Goal: Task Accomplishment & Management: Manage account settings

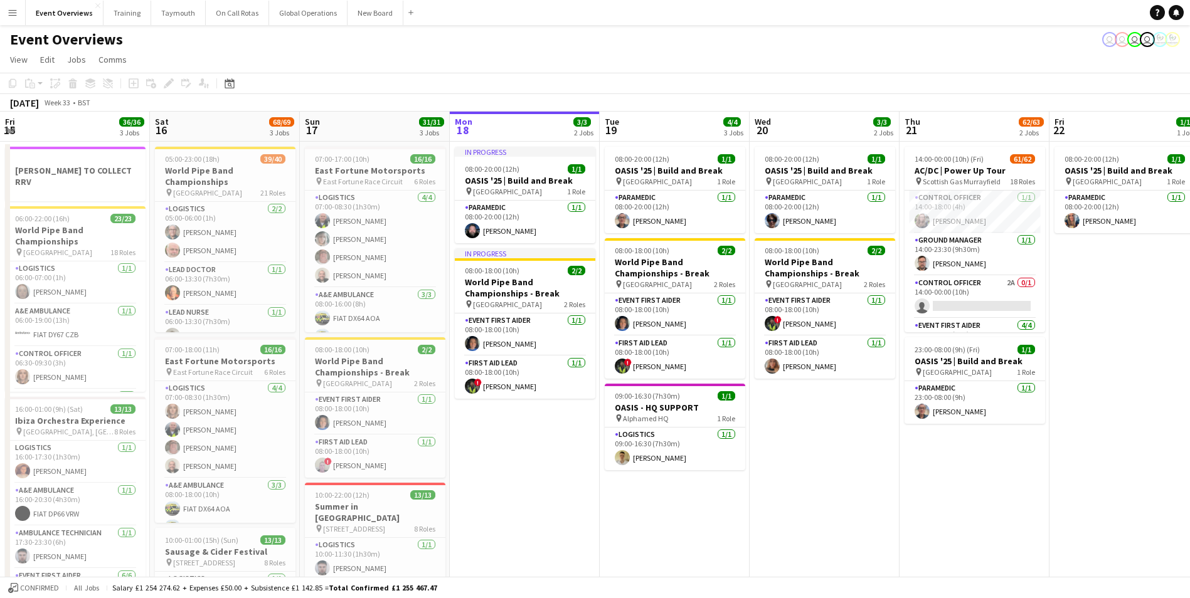
scroll to position [0, 291]
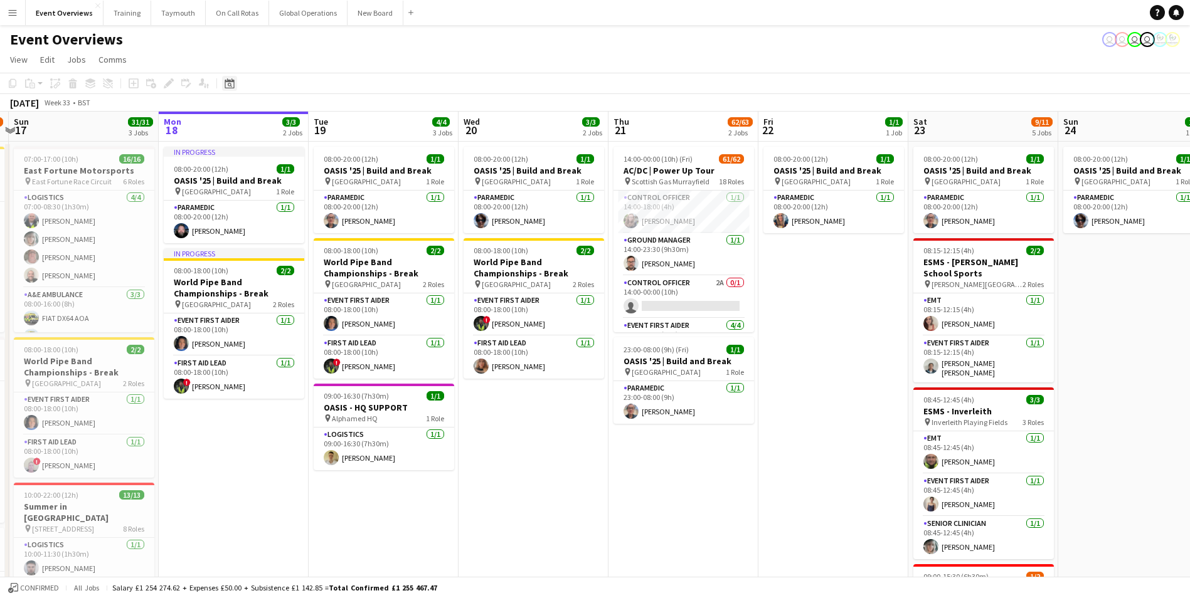
click at [226, 85] on icon "Date picker" at bounding box center [230, 83] width 10 height 10
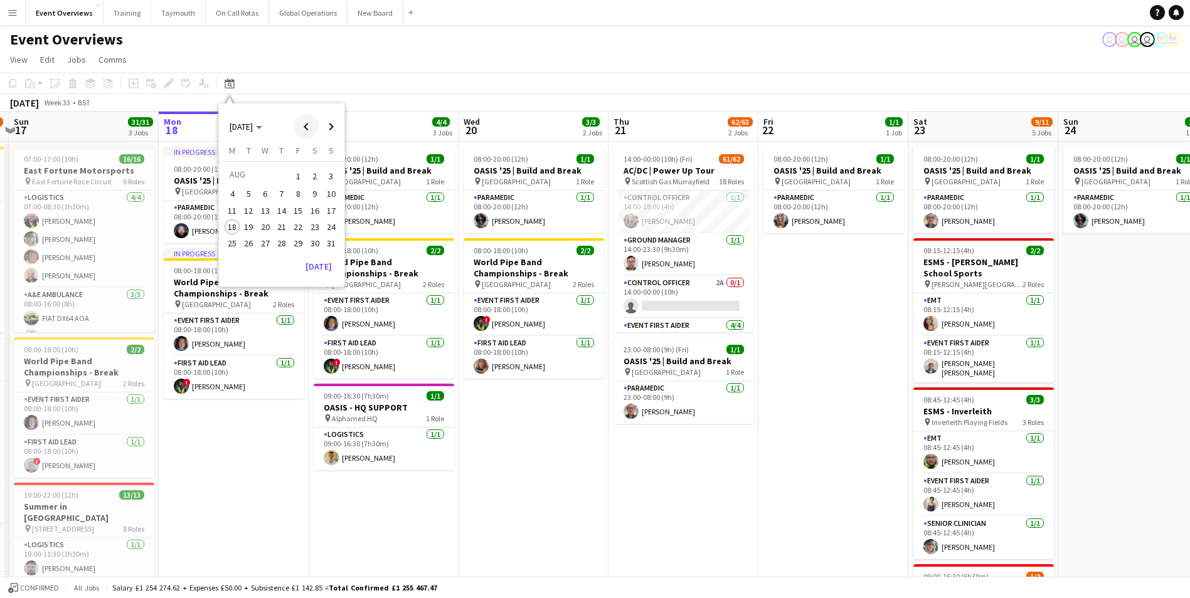
click at [305, 128] on span "Previous month" at bounding box center [306, 126] width 25 height 25
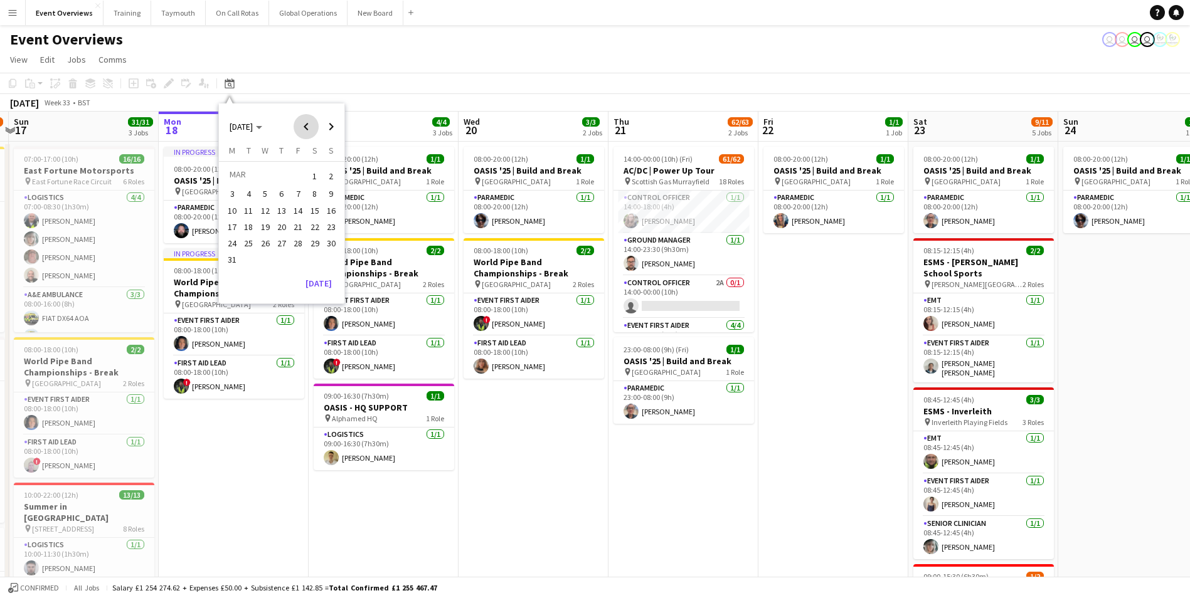
click at [305, 128] on span "Previous month" at bounding box center [306, 126] width 25 height 25
click at [303, 129] on span "Previous month" at bounding box center [306, 126] width 25 height 25
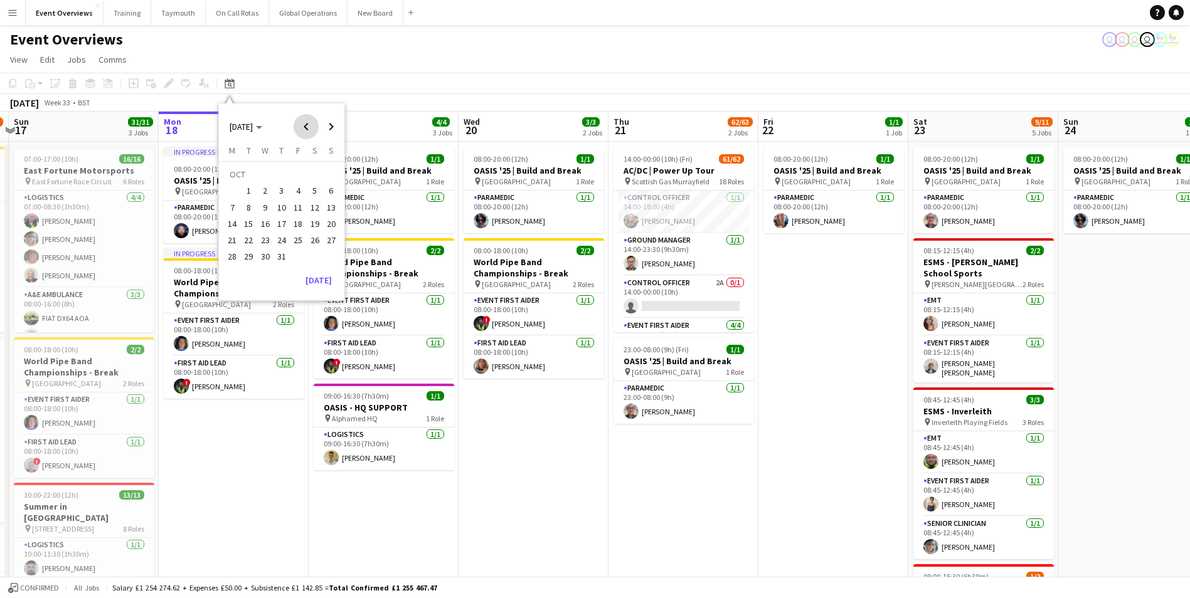
click at [303, 129] on span "Previous month" at bounding box center [306, 126] width 25 height 25
click at [280, 192] on span "5" at bounding box center [281, 194] width 15 height 15
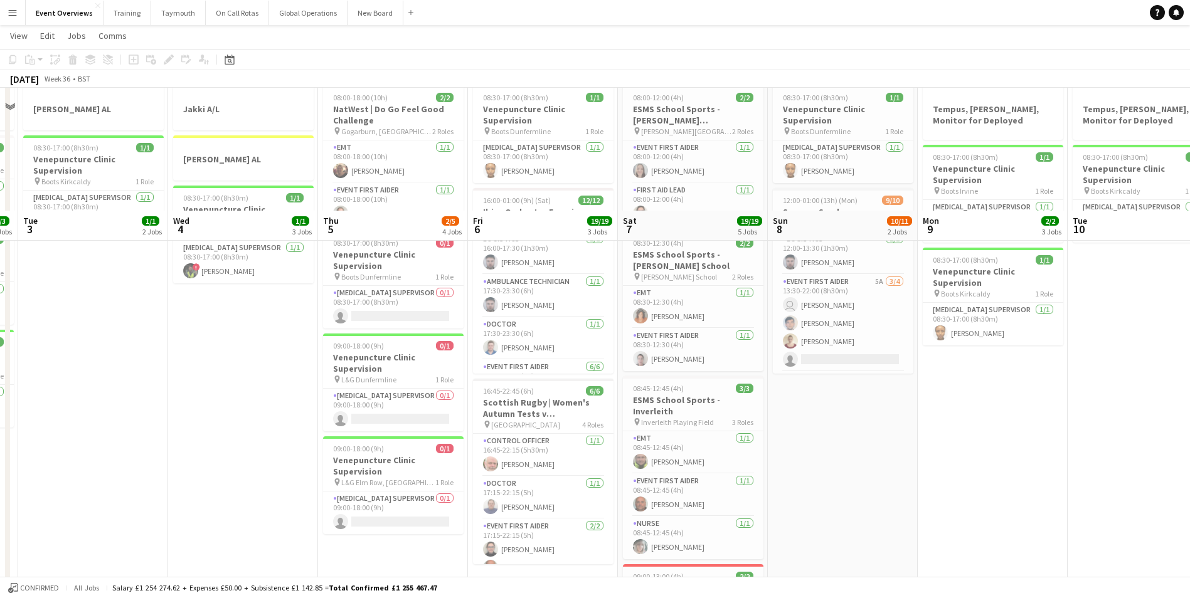
scroll to position [0, 0]
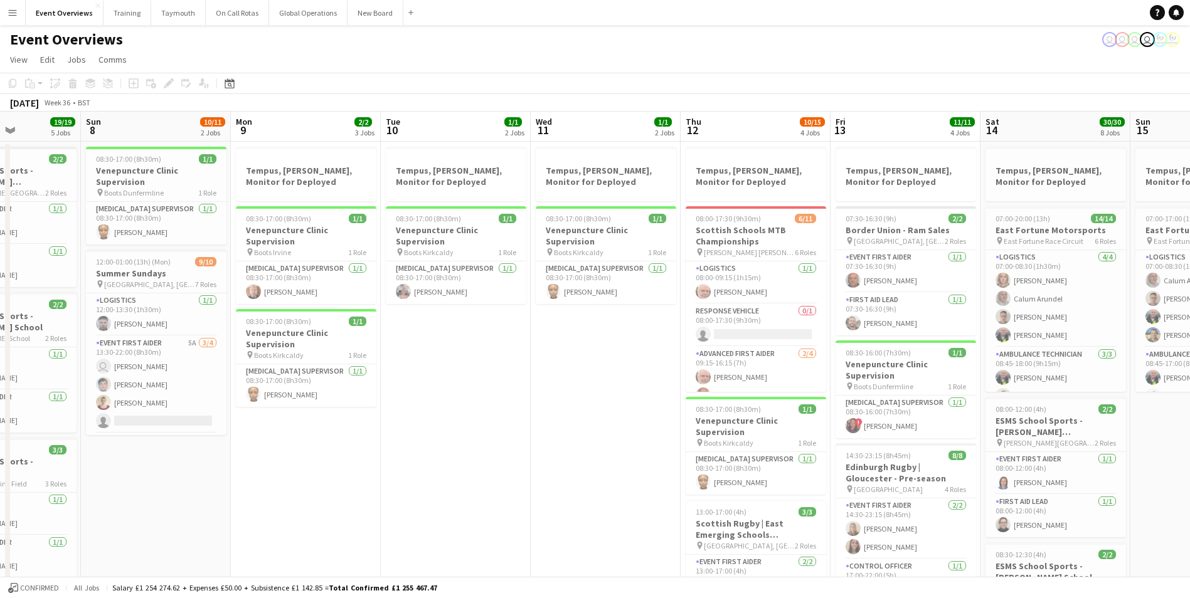
drag, startPoint x: 899, startPoint y: 537, endPoint x: 223, endPoint y: 516, distance: 676.5
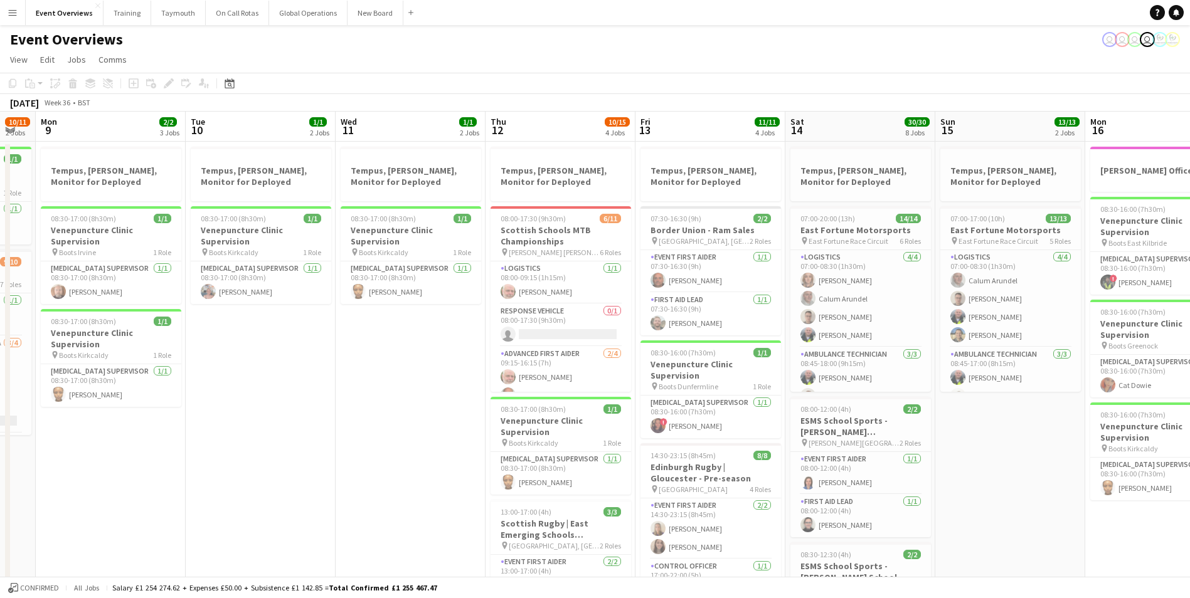
drag, startPoint x: 488, startPoint y: 472, endPoint x: 314, endPoint y: 478, distance: 173.8
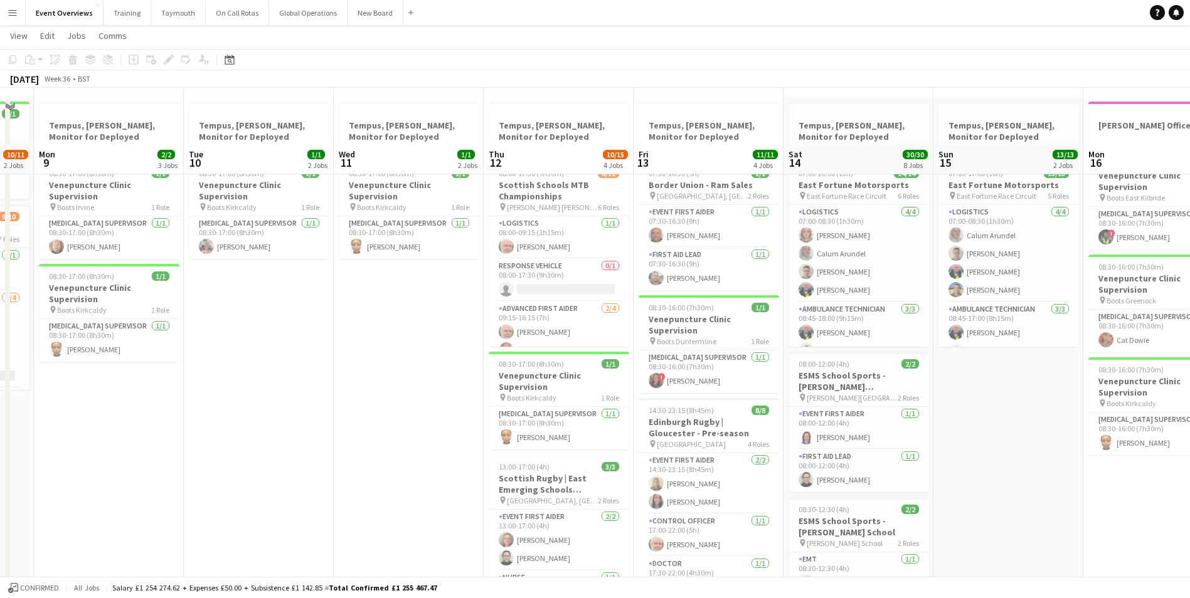
scroll to position [125, 0]
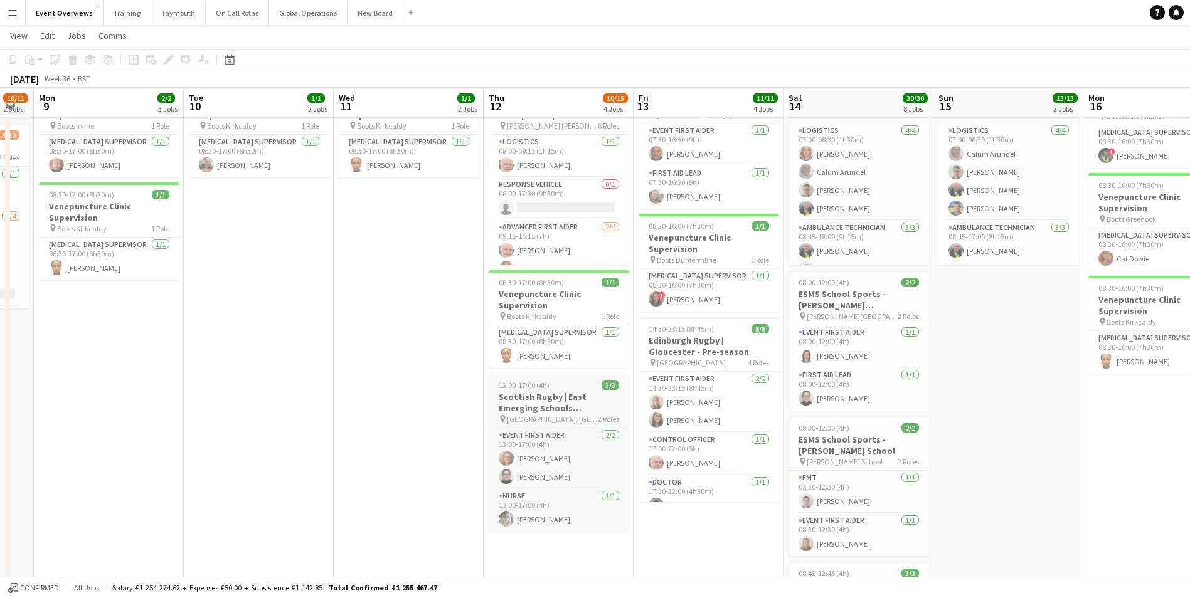
click at [534, 400] on h3 "Scottish Rugby | East Emerging Schools Championship Meggetland" at bounding box center [559, 402] width 140 height 23
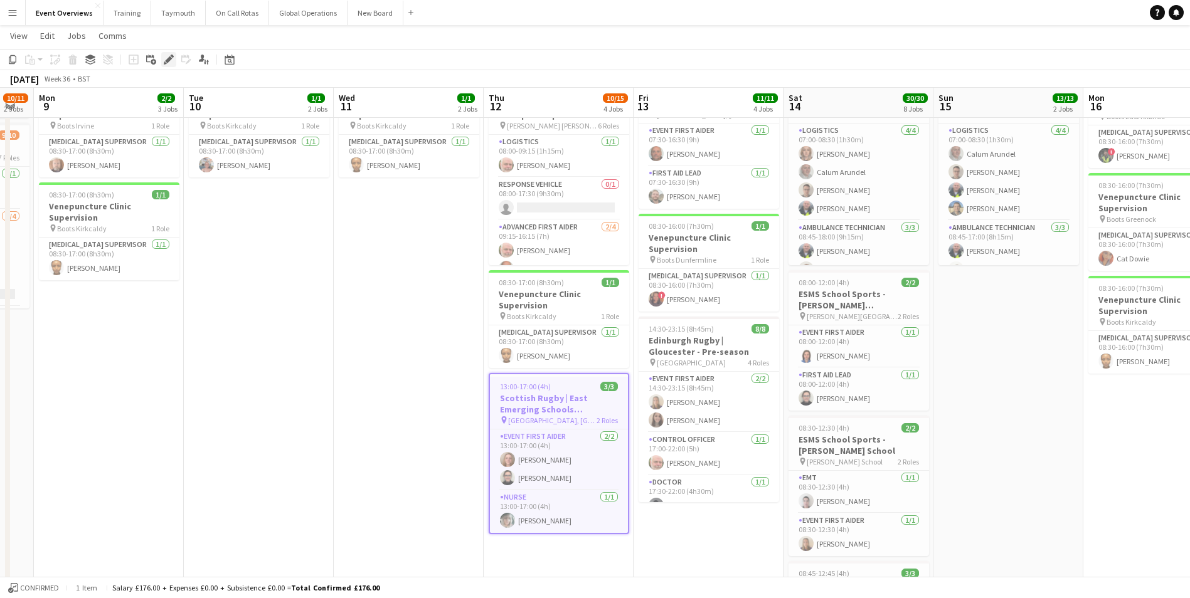
click at [168, 54] on div "Edit" at bounding box center [168, 59] width 15 height 15
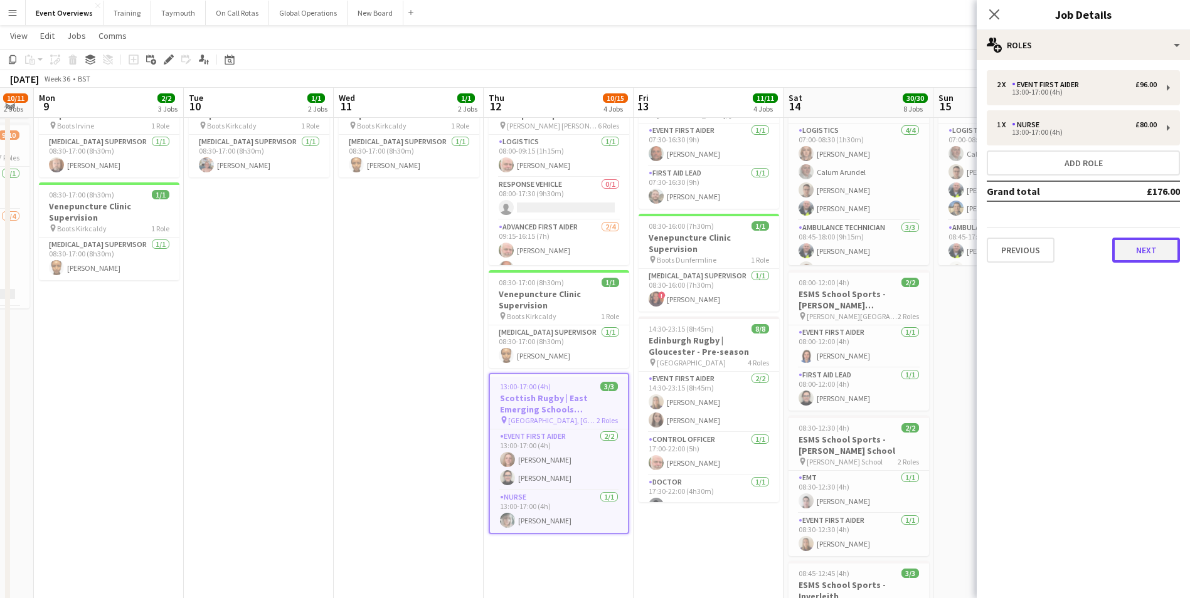
click at [1128, 252] on button "Next" at bounding box center [1146, 250] width 68 height 25
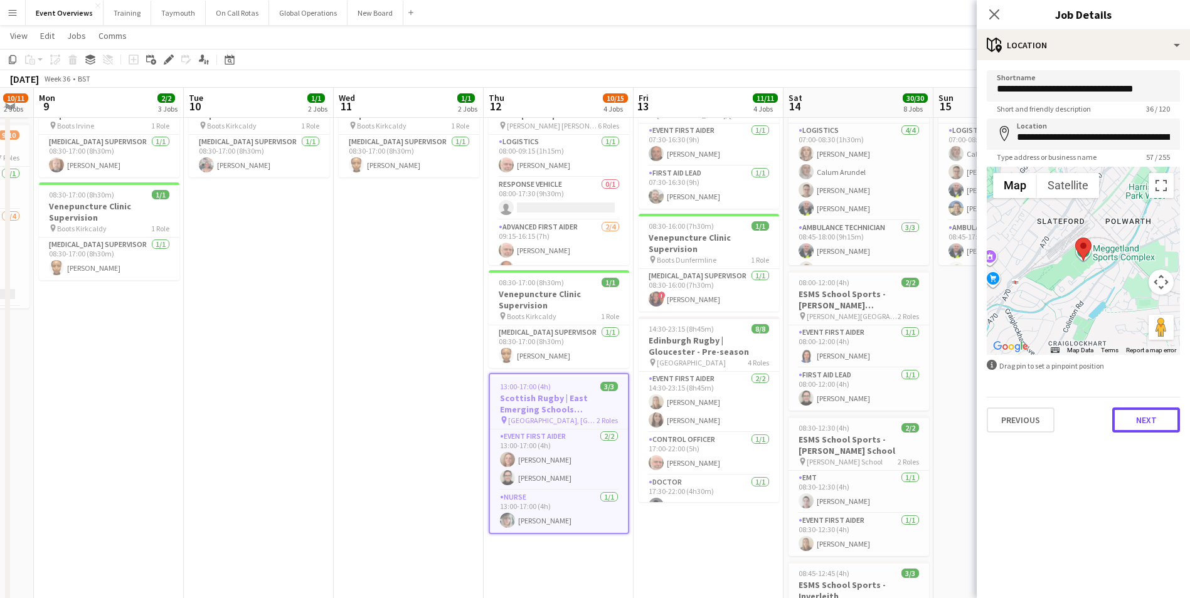
click at [1147, 425] on button "Next" at bounding box center [1146, 420] width 68 height 25
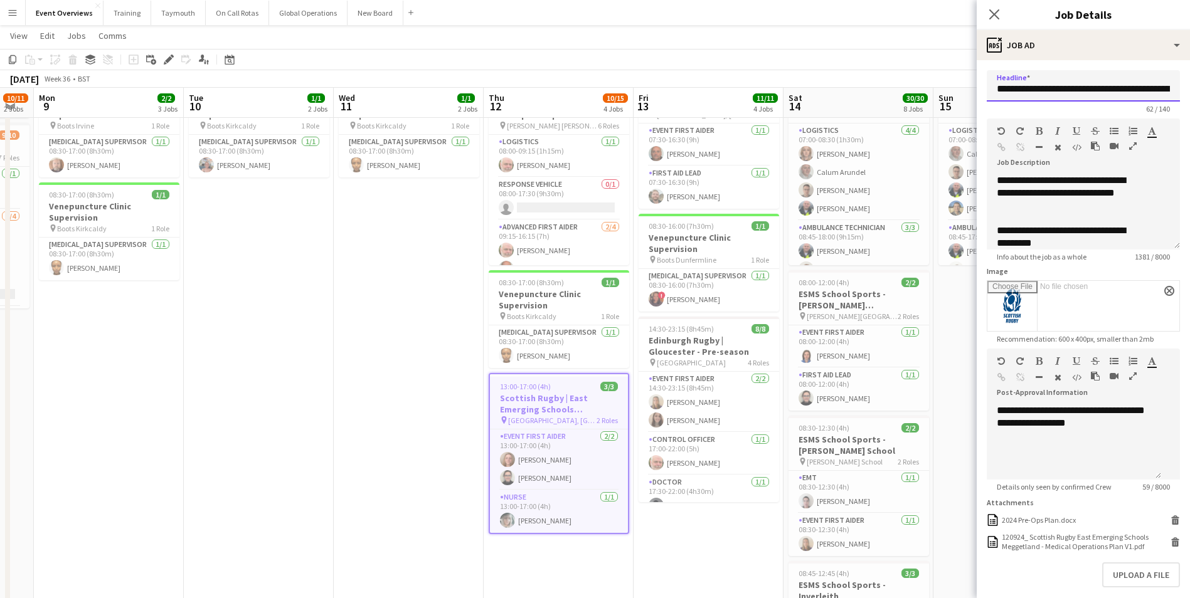
click at [1069, 87] on input "**********" at bounding box center [1083, 85] width 193 height 31
click at [995, 11] on icon "Close pop-in" at bounding box center [994, 14] width 12 height 12
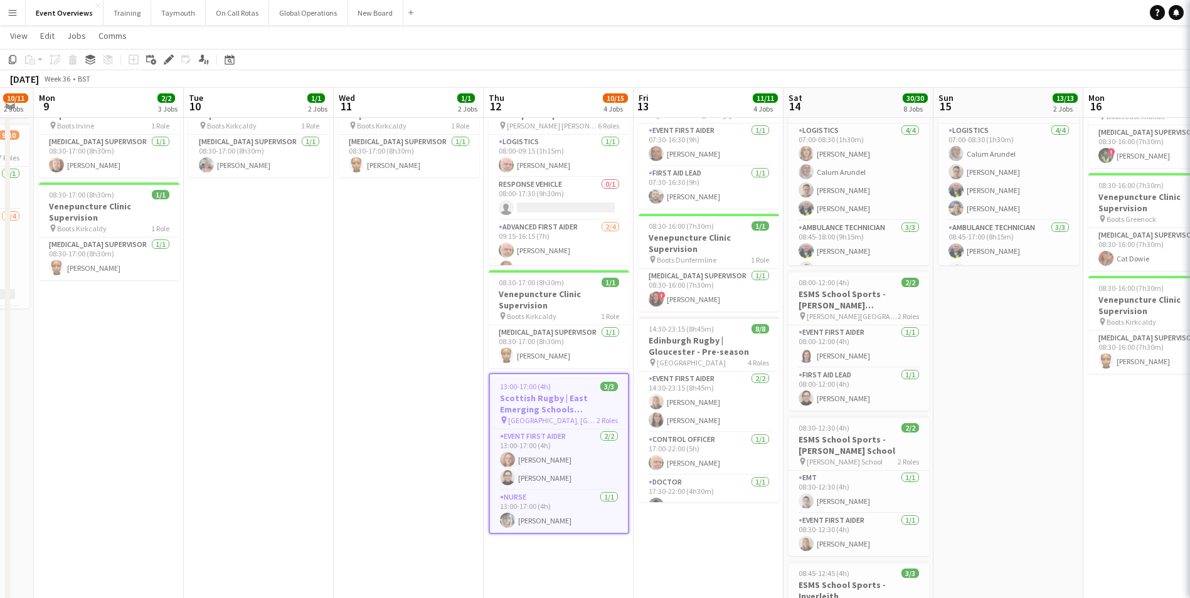
scroll to position [0, 0]
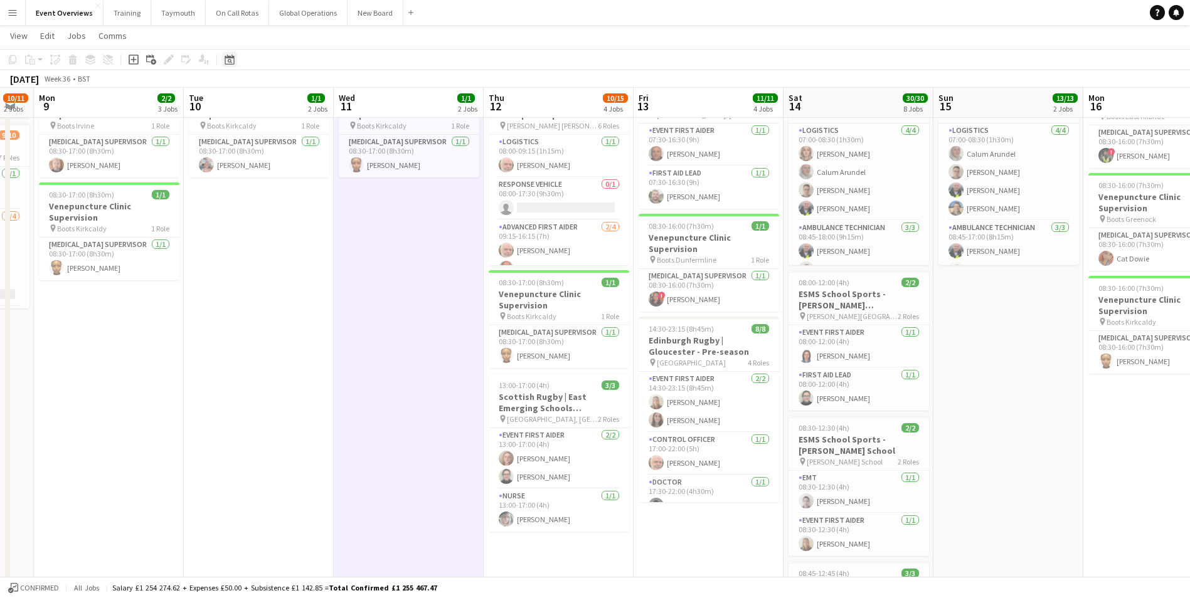
click at [231, 58] on icon at bounding box center [229, 60] width 9 height 10
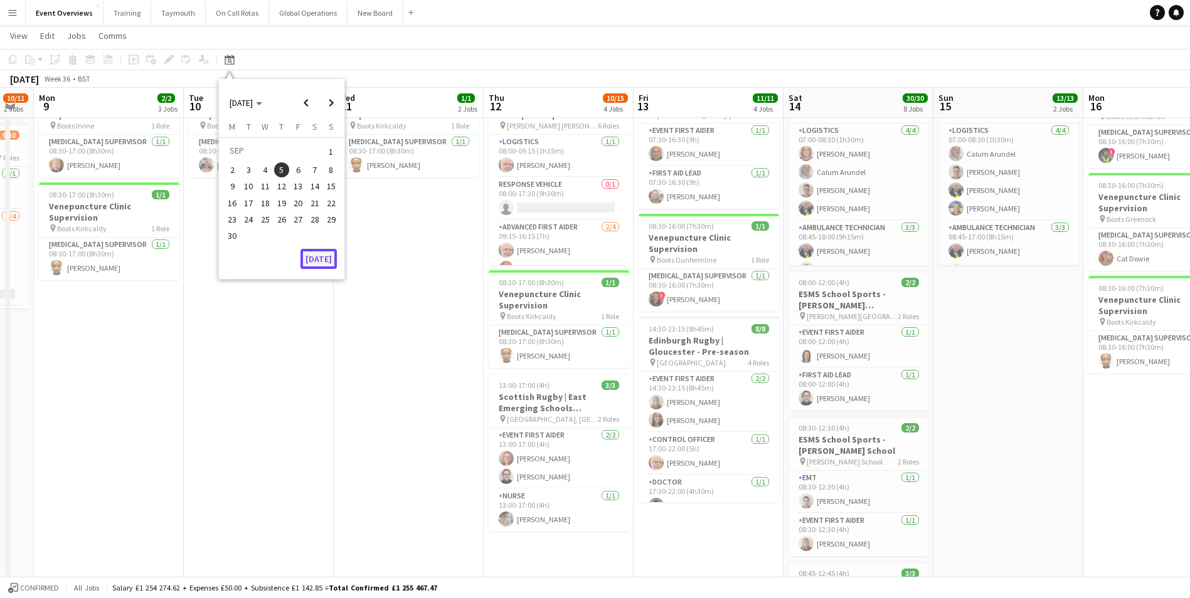
click at [319, 257] on button "[DATE]" at bounding box center [318, 259] width 36 height 20
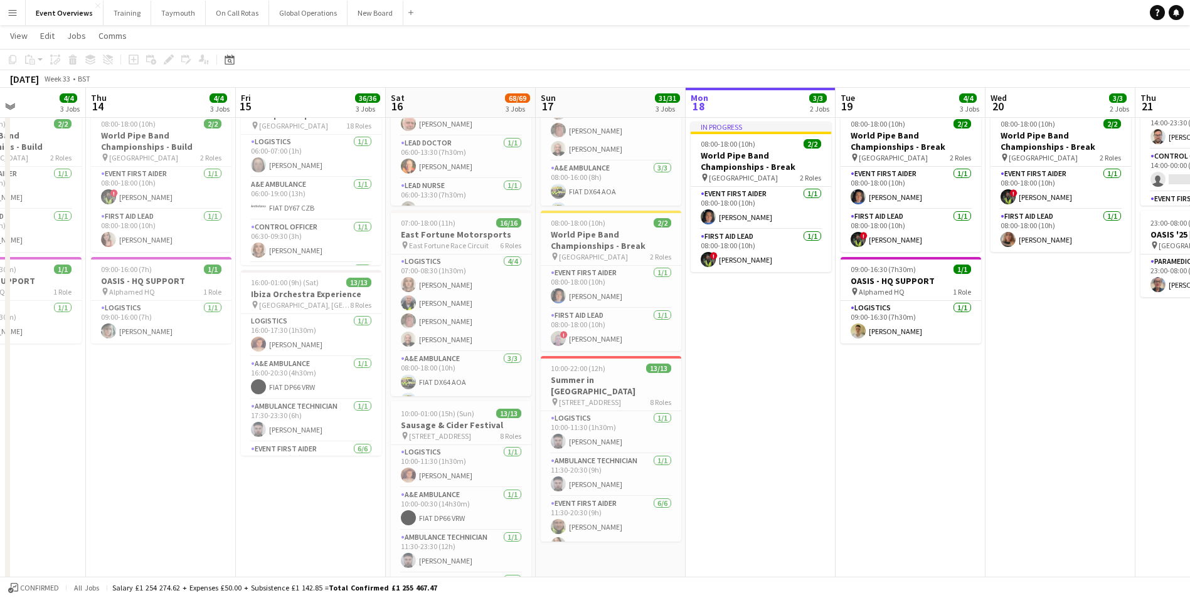
scroll to position [0, 280]
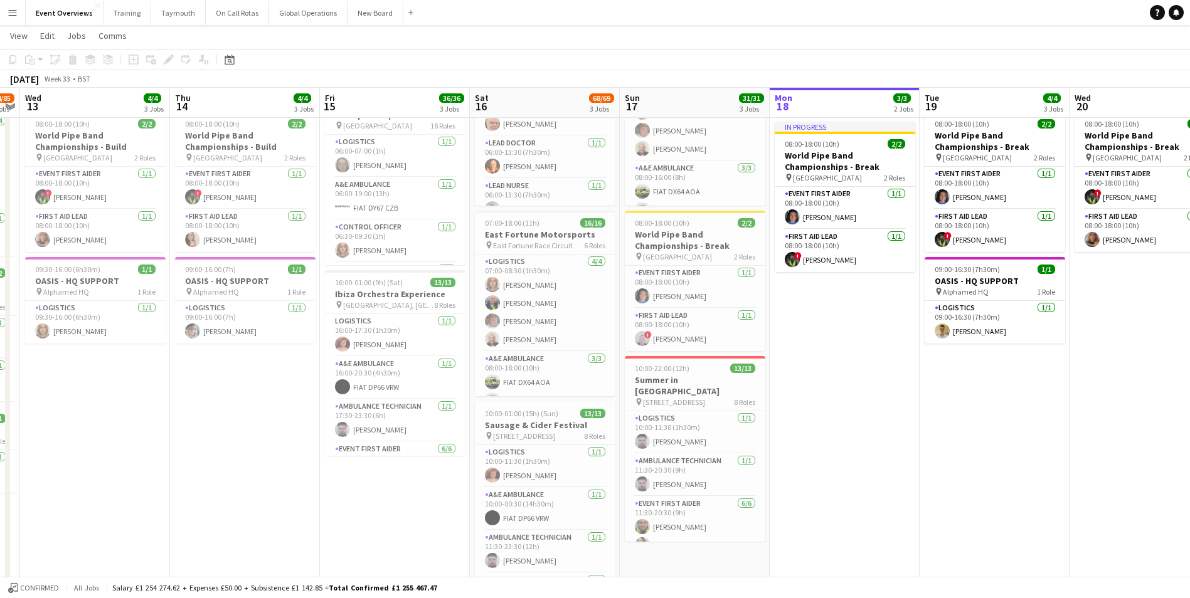
drag, startPoint x: 644, startPoint y: 432, endPoint x: 1095, endPoint y: 403, distance: 452.5
click at [1095, 403] on app-calendar-viewport "Mon 11 2/2 1 Job Tue 12 84/85 4 Jobs Wed 13 4/4 3 Jobs Thu 14 4/4 3 Jobs Fri 15…" at bounding box center [595, 568] width 1190 height 1291
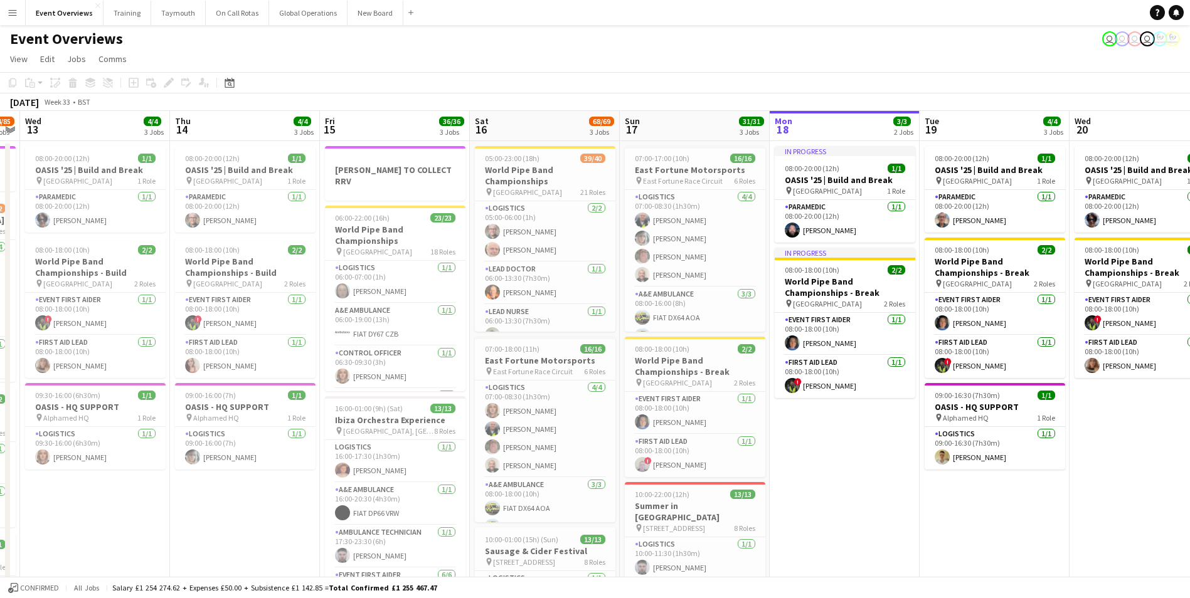
scroll to position [0, 0]
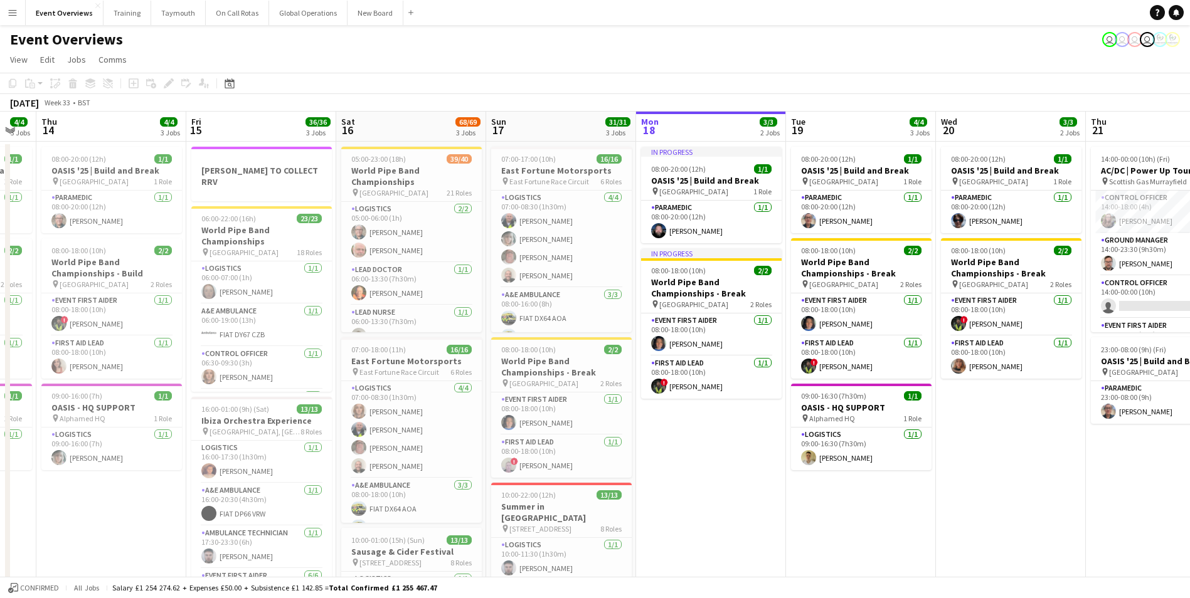
drag, startPoint x: 846, startPoint y: 459, endPoint x: 544, endPoint y: 461, distance: 301.7
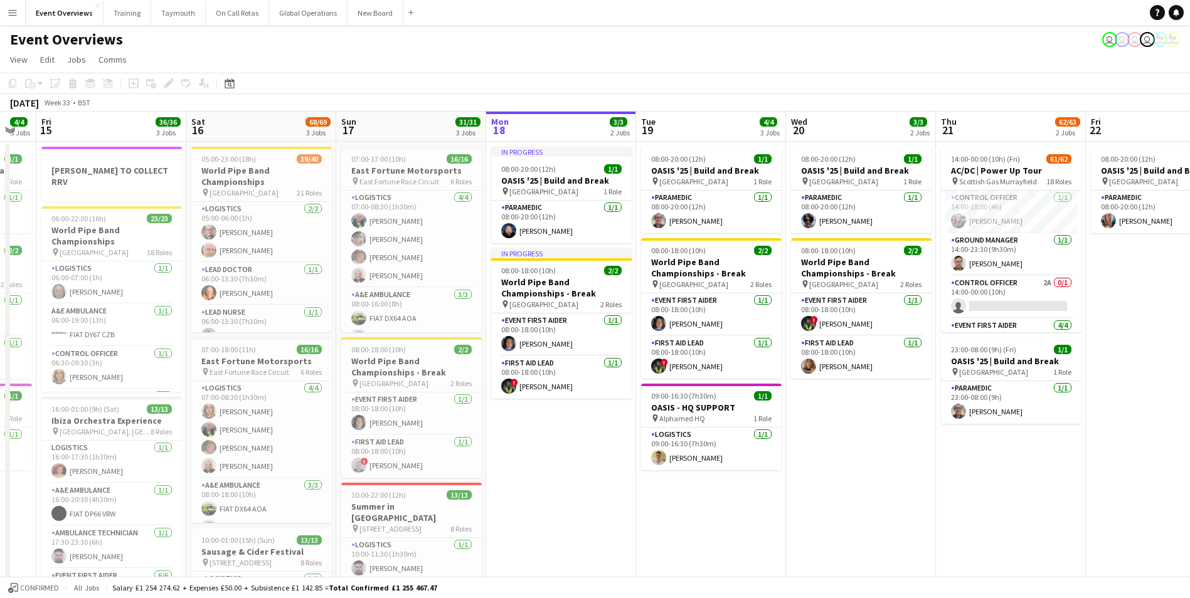
scroll to position [0, 430]
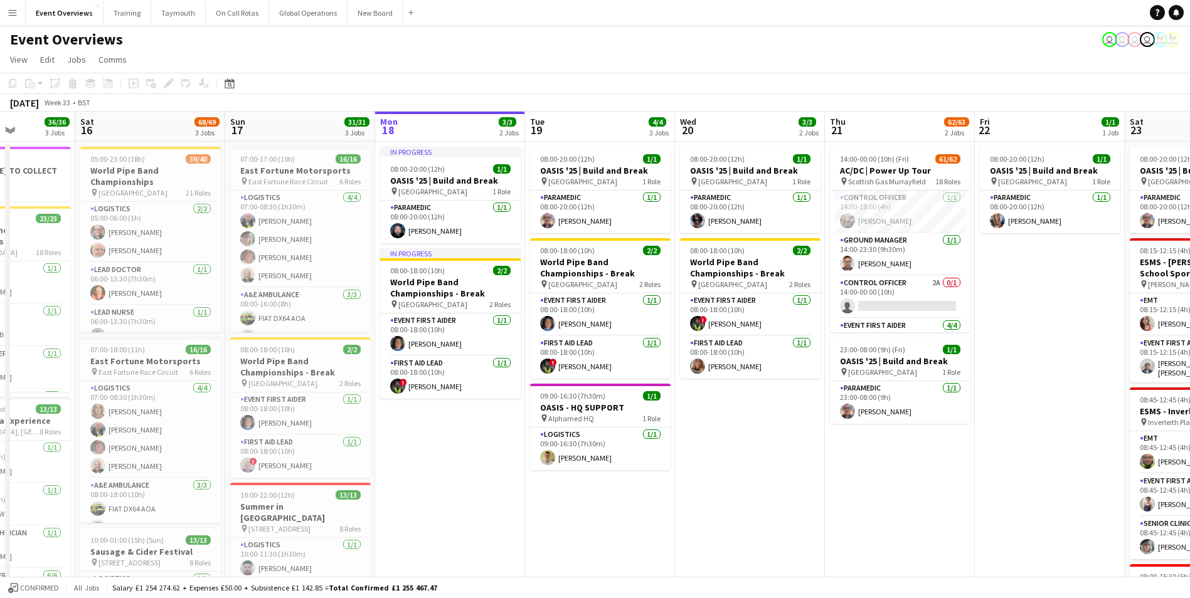
drag, startPoint x: 542, startPoint y: 465, endPoint x: 587, endPoint y: 490, distance: 51.7
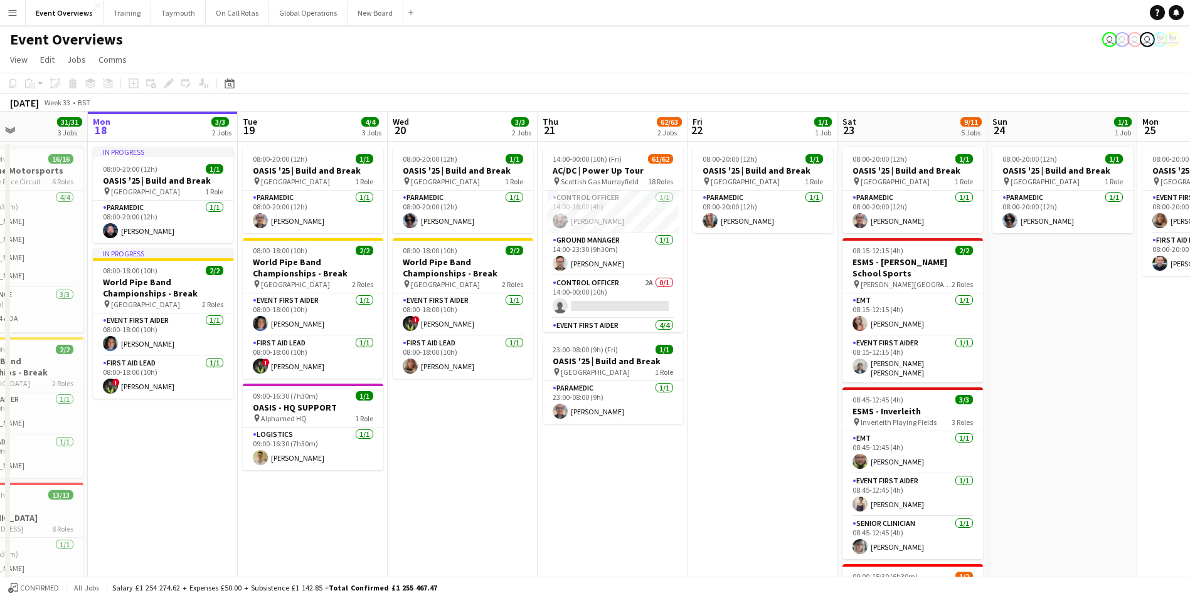
scroll to position [0, 375]
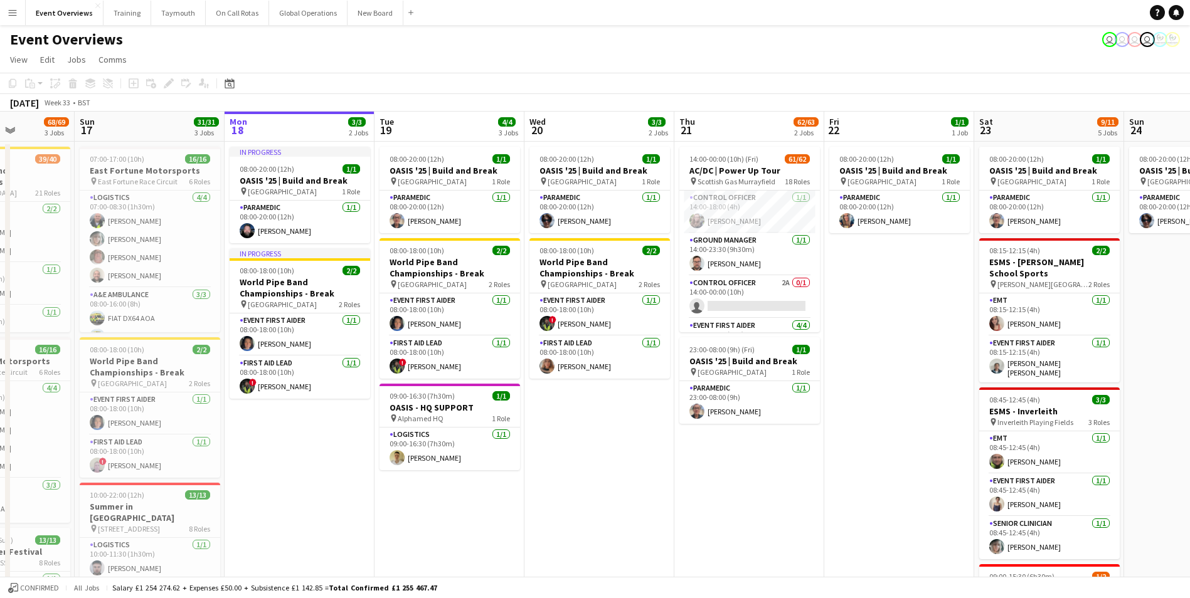
drag, startPoint x: 914, startPoint y: 492, endPoint x: 766, endPoint y: 494, distance: 148.0
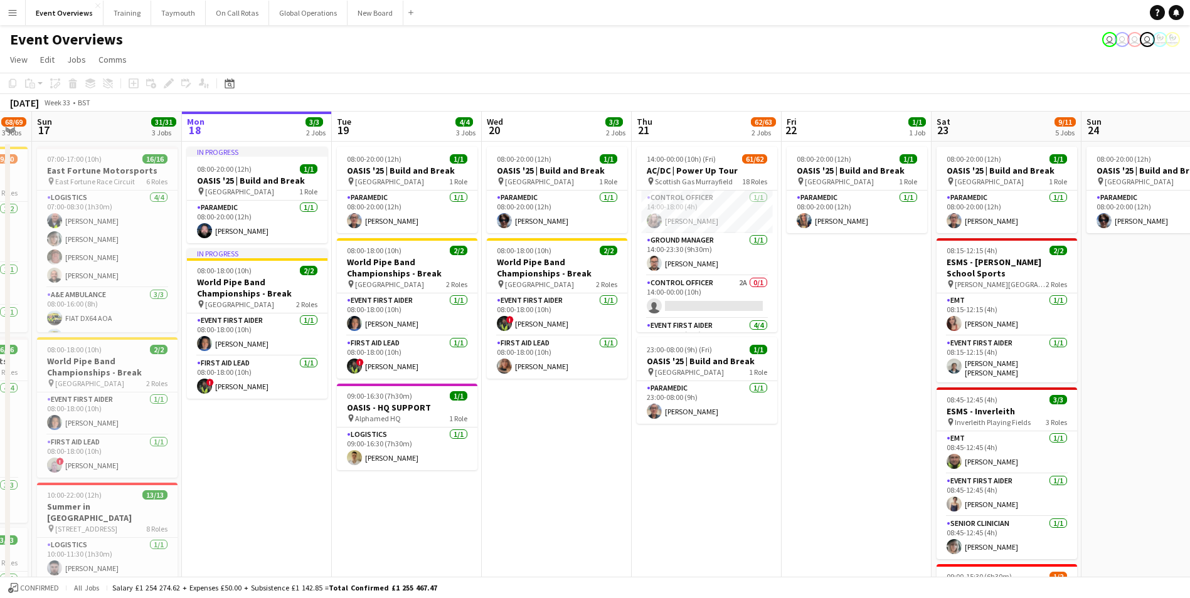
drag, startPoint x: 866, startPoint y: 440, endPoint x: 523, endPoint y: 457, distance: 343.5
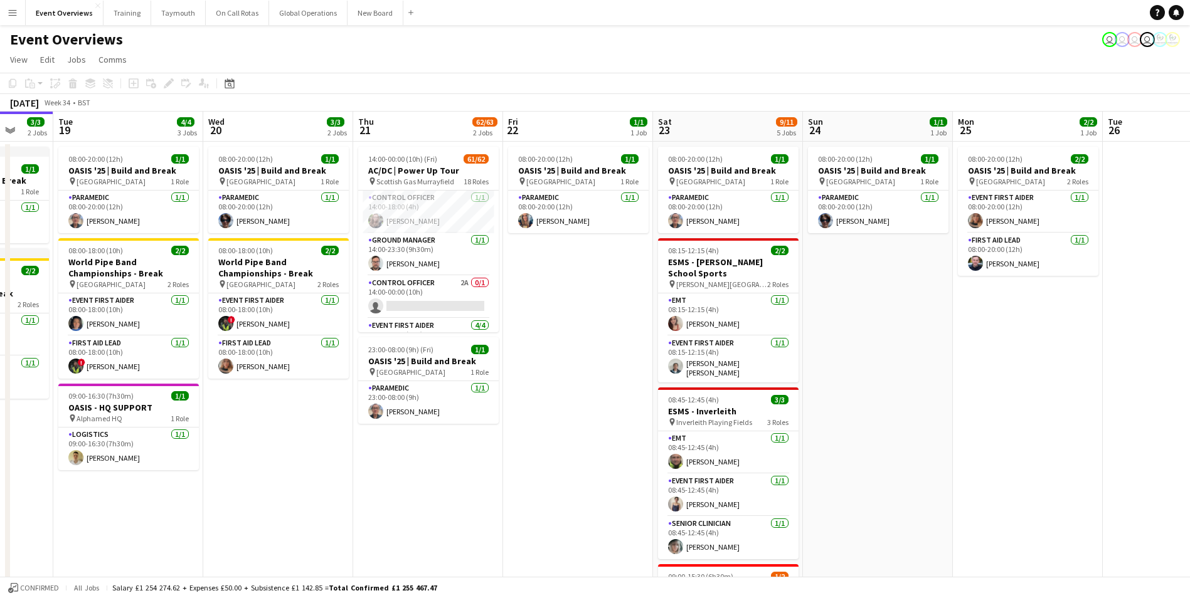
scroll to position [0, 433]
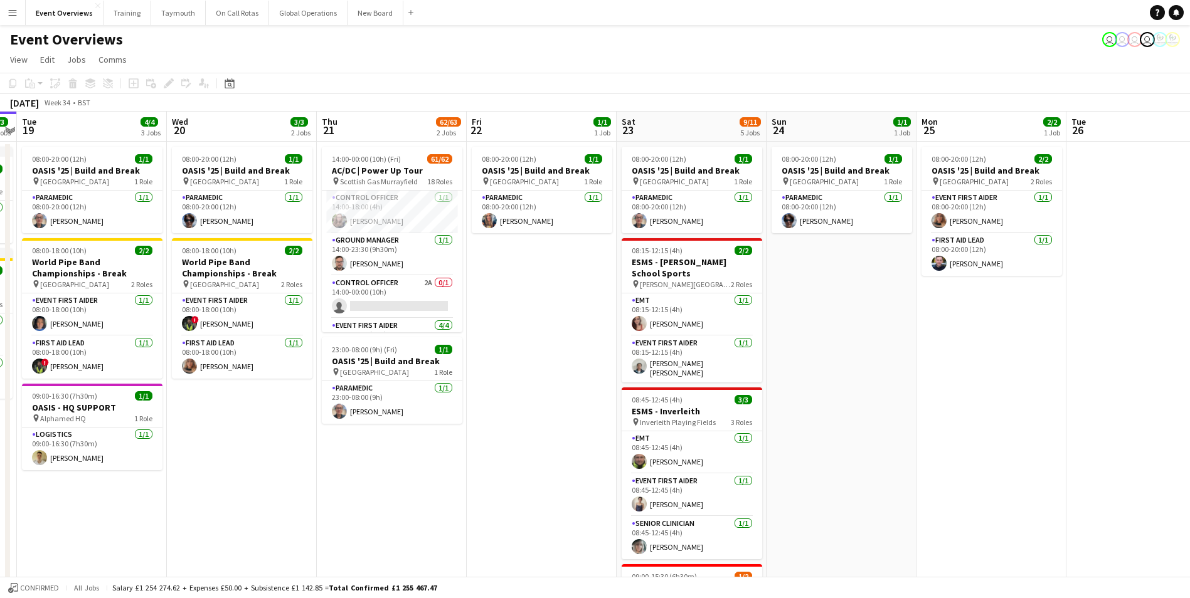
drag, startPoint x: 855, startPoint y: 418, endPoint x: 544, endPoint y: 431, distance: 310.7
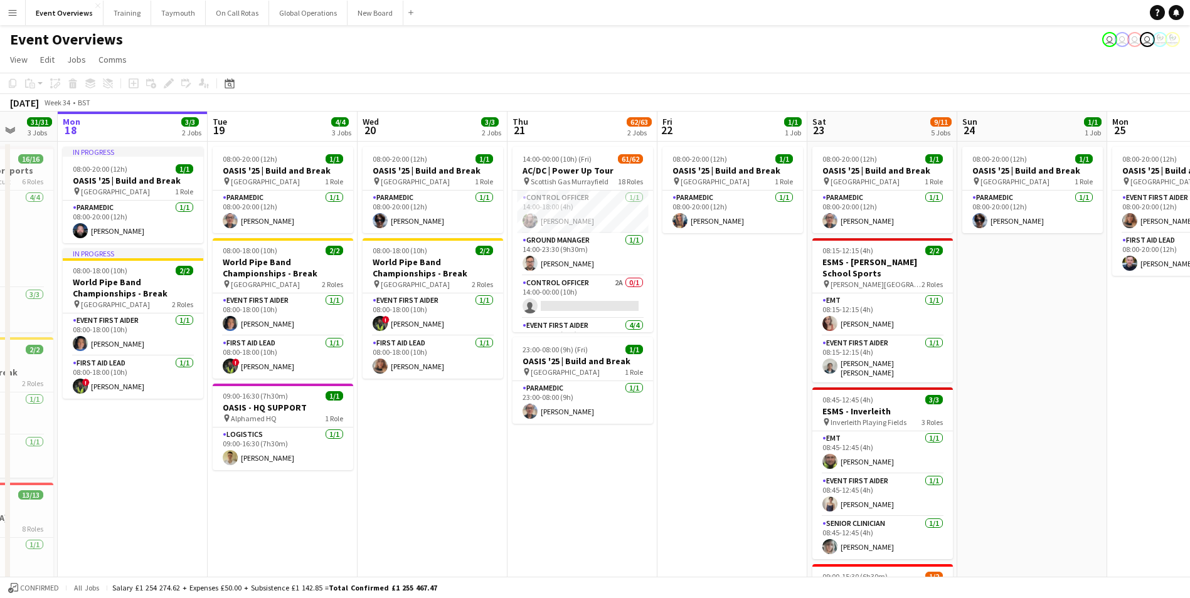
scroll to position [0, 312]
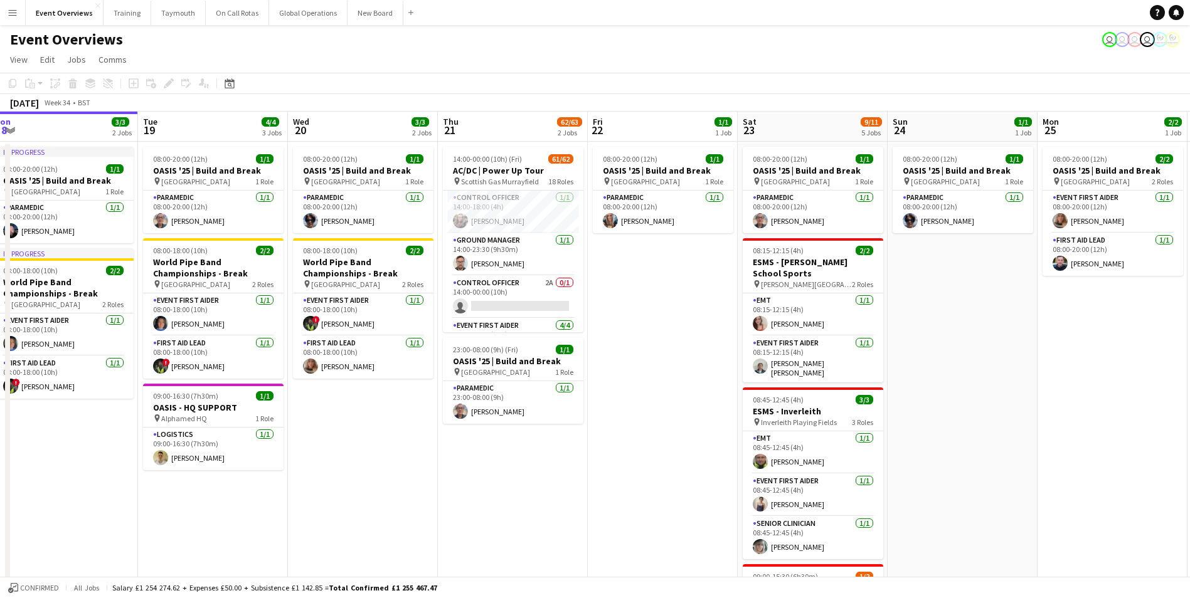
drag, startPoint x: 549, startPoint y: 455, endPoint x: 970, endPoint y: 435, distance: 421.3
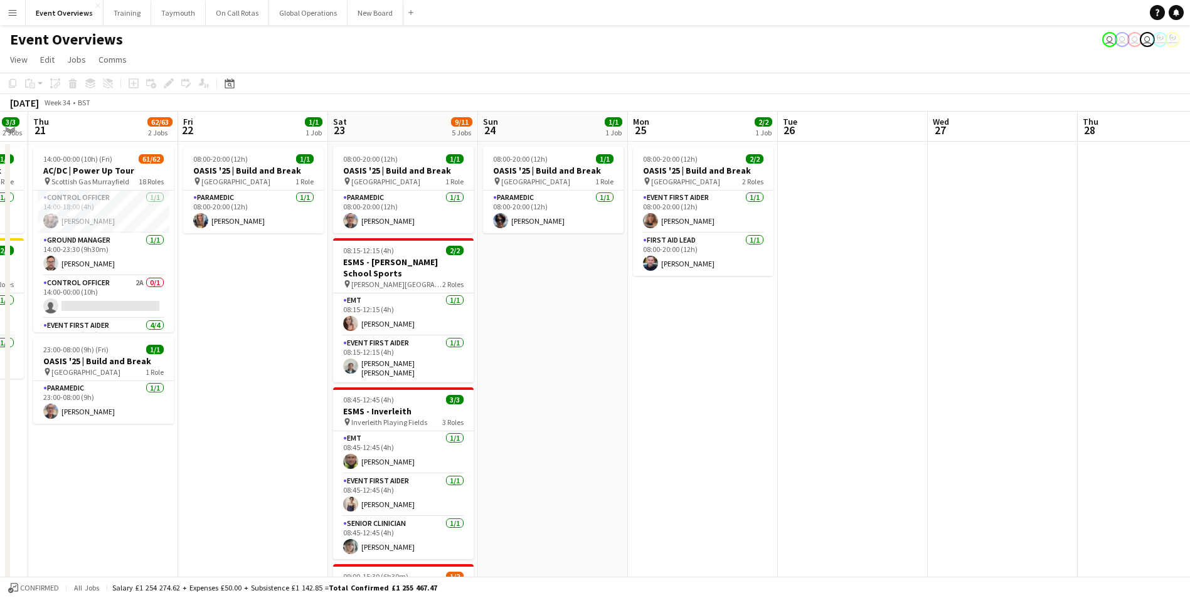
drag, startPoint x: 1101, startPoint y: 433, endPoint x: 677, endPoint y: 474, distance: 426.6
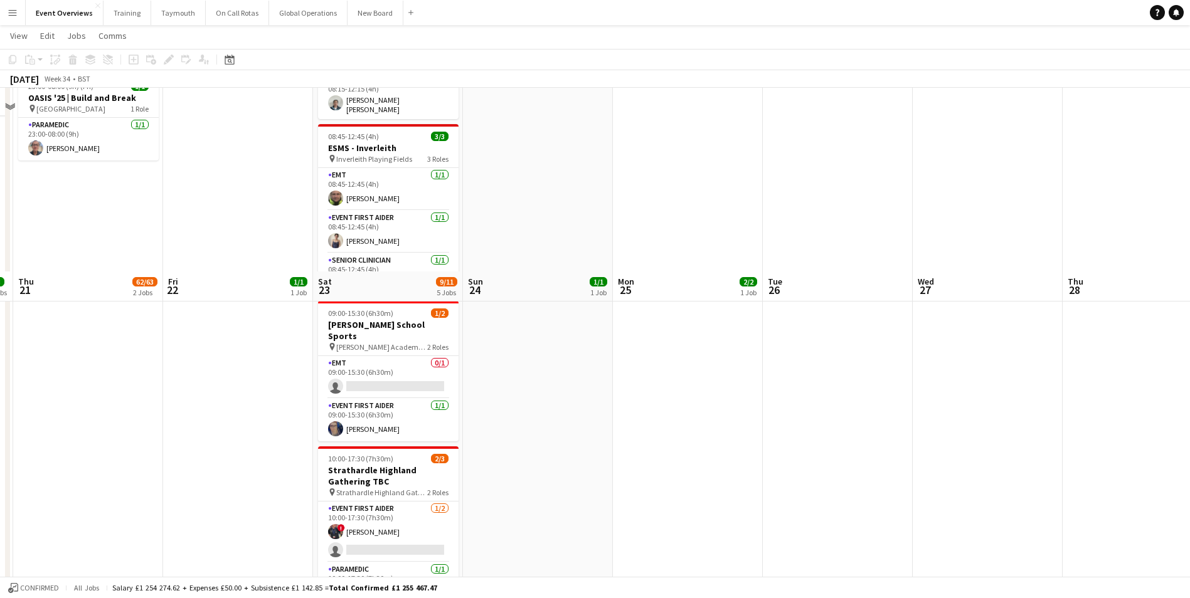
scroll to position [502, 0]
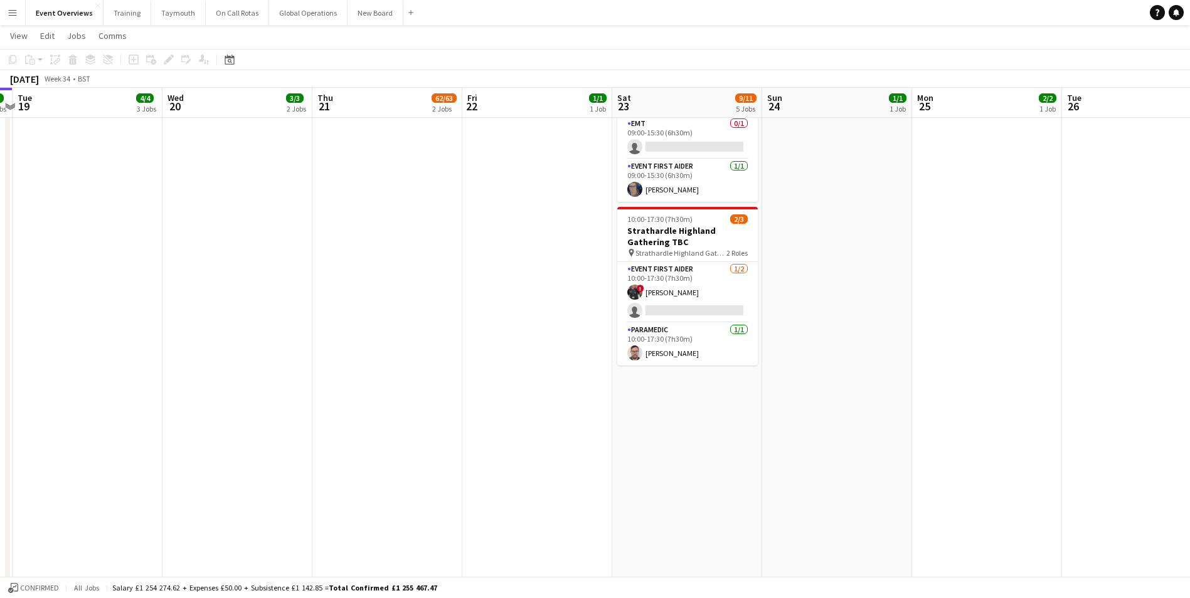
drag, startPoint x: 659, startPoint y: 453, endPoint x: 976, endPoint y: 455, distance: 317.4
click at [976, 455] on app-calendar-viewport "Sun 17 31/31 3 Jobs Mon 18 3/3 2 Jobs Tue 19 4/4 3 Jobs Wed 20 3/3 2 Jobs Thu 2…" at bounding box center [595, 192] width 1190 height 1291
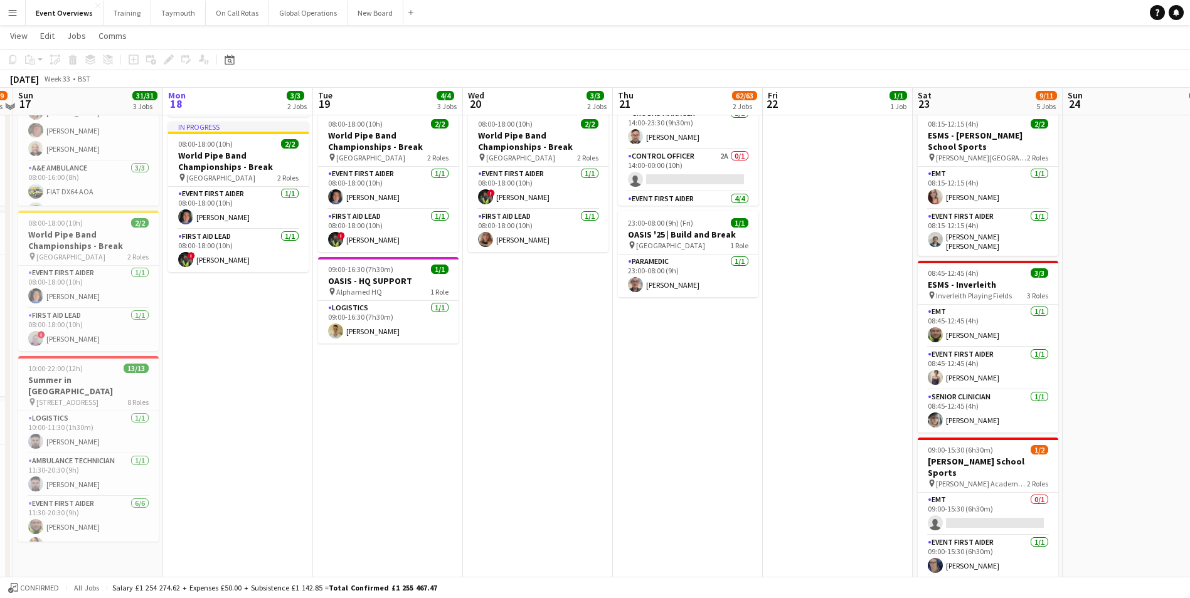
scroll to position [0, 0]
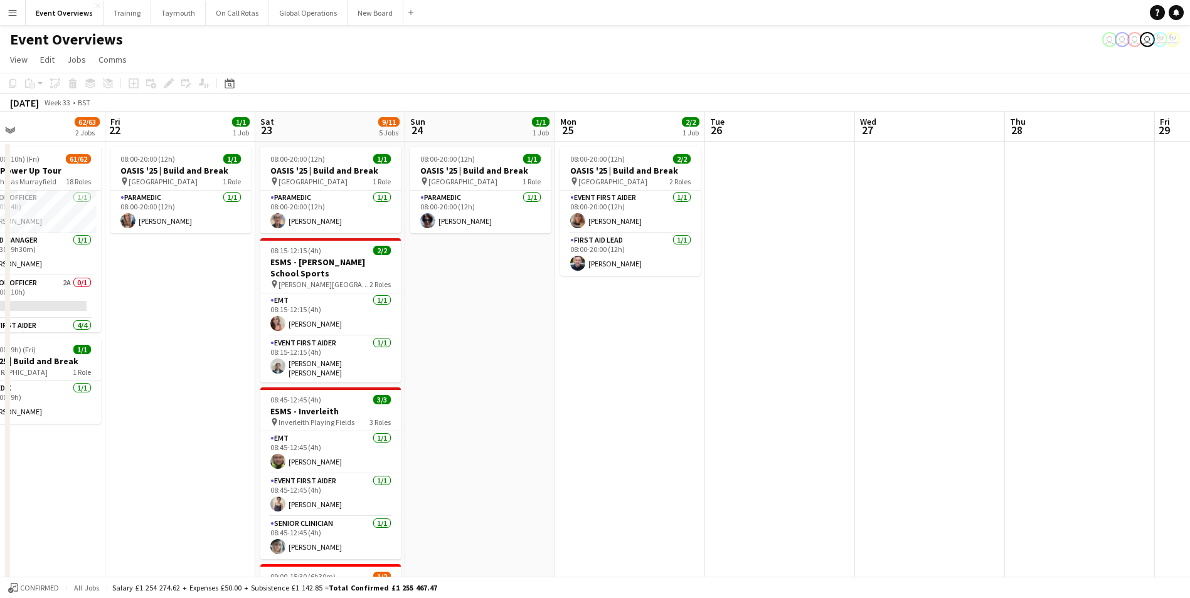
drag, startPoint x: 791, startPoint y: 435, endPoint x: 242, endPoint y: 458, distance: 549.3
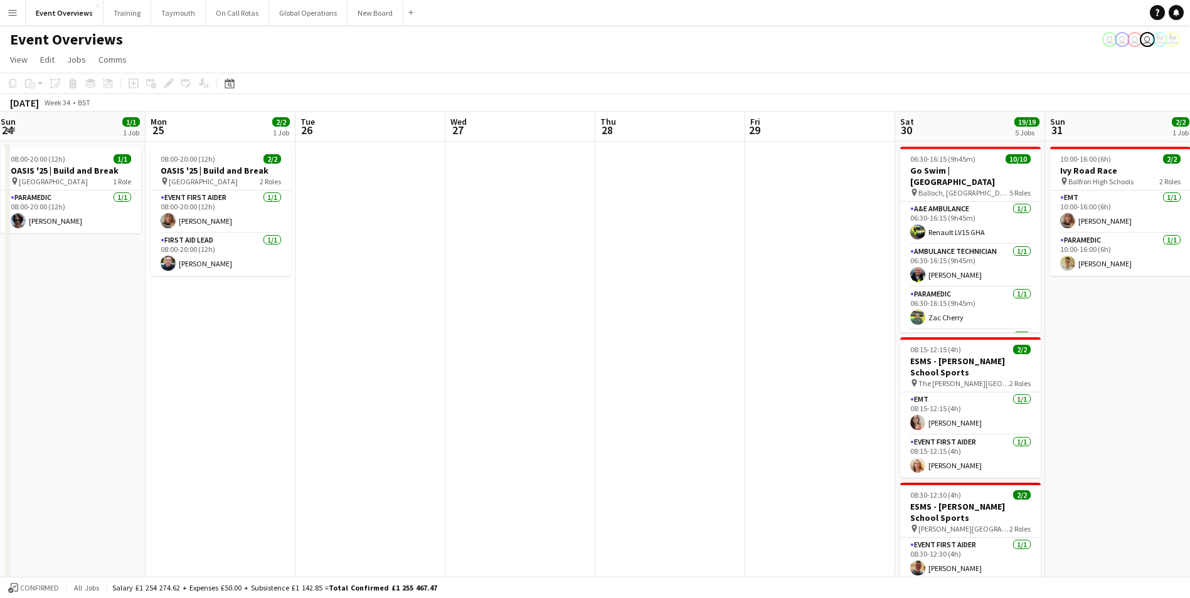
drag, startPoint x: 719, startPoint y: 433, endPoint x: 117, endPoint y: 445, distance: 602.2
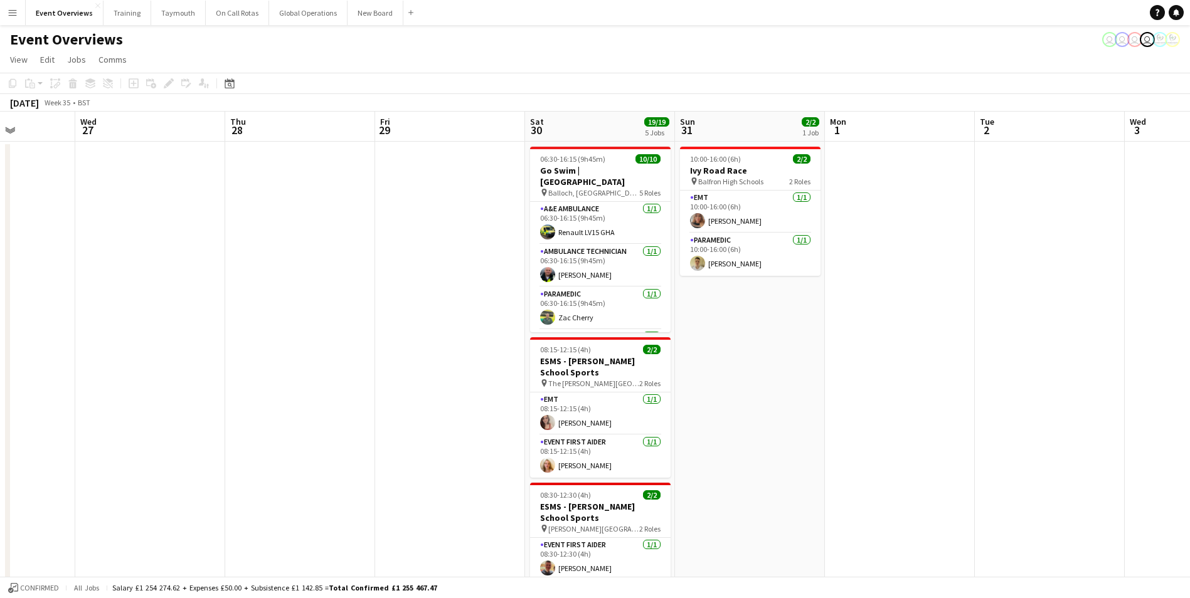
drag, startPoint x: 679, startPoint y: 411, endPoint x: 266, endPoint y: 421, distance: 413.4
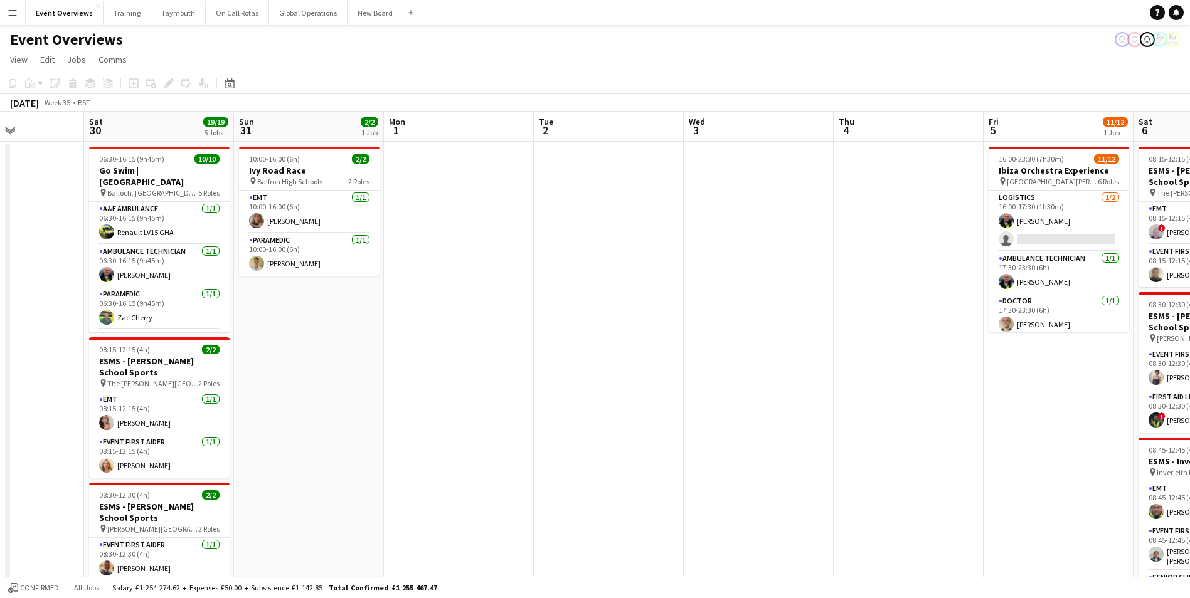
scroll to position [0, 424]
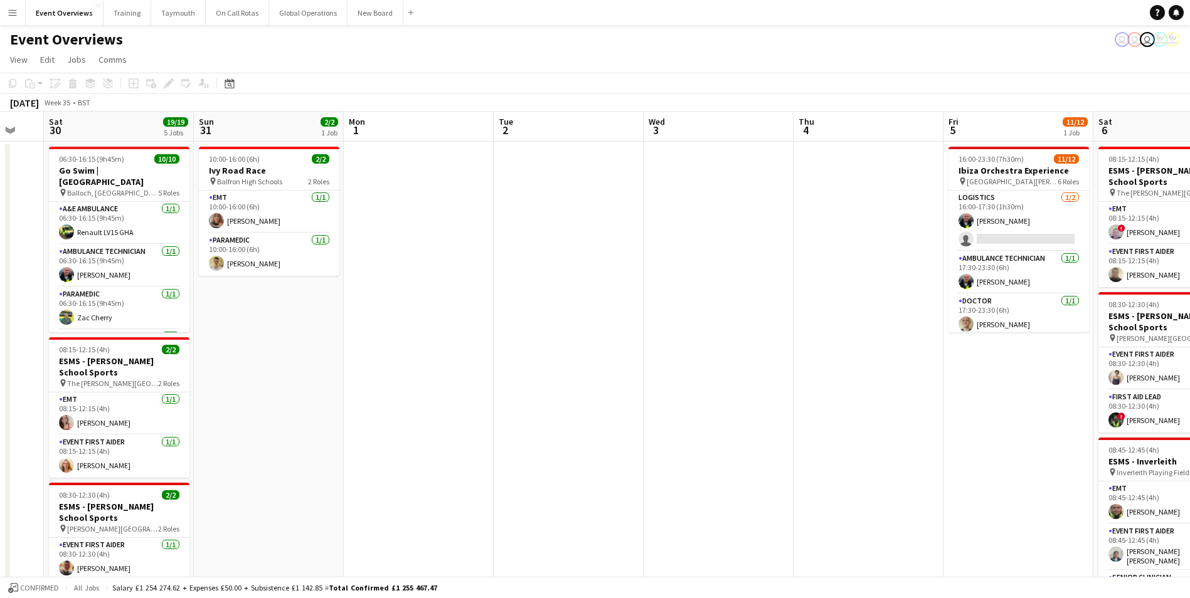
drag, startPoint x: 768, startPoint y: 344, endPoint x: 304, endPoint y: 396, distance: 467.0
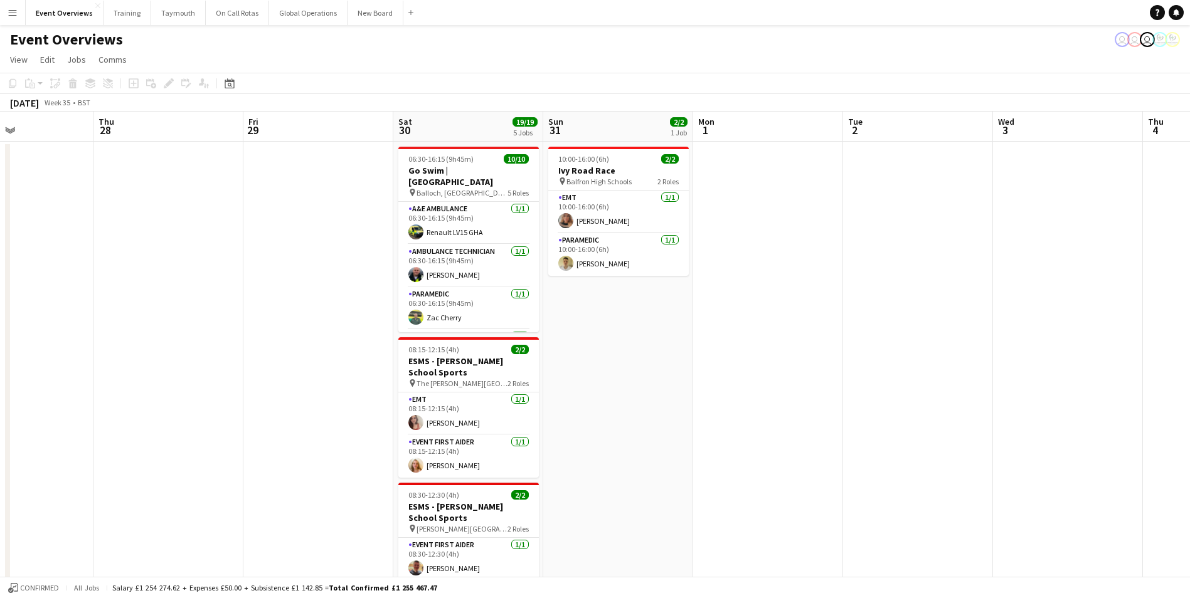
drag, startPoint x: 794, startPoint y: 431, endPoint x: 983, endPoint y: 424, distance: 189.5
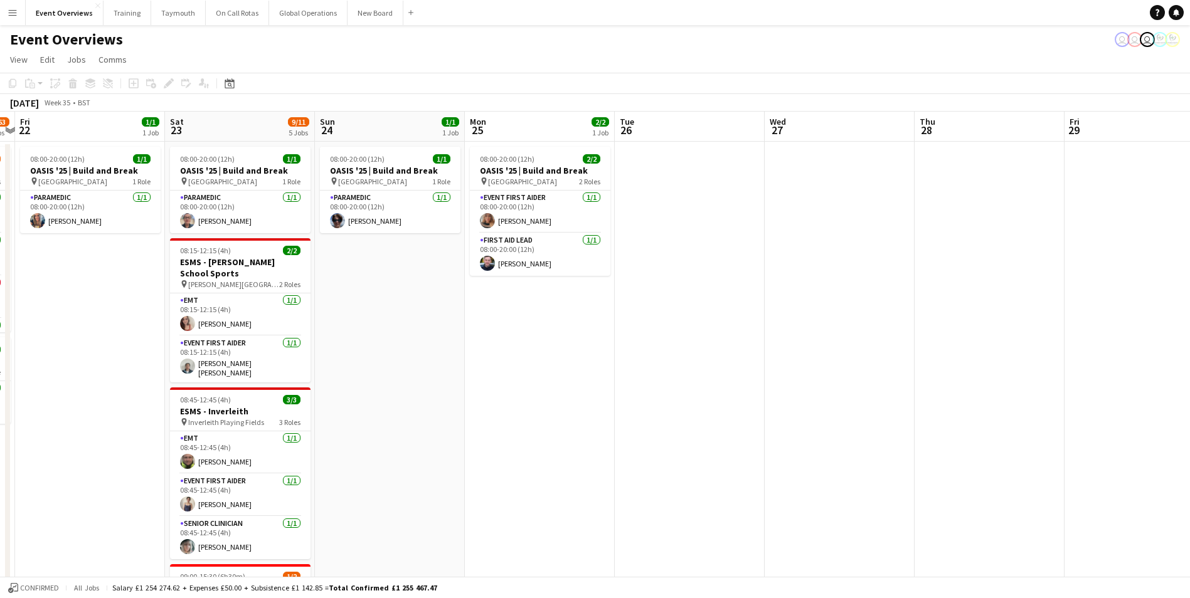
scroll to position [0, 338]
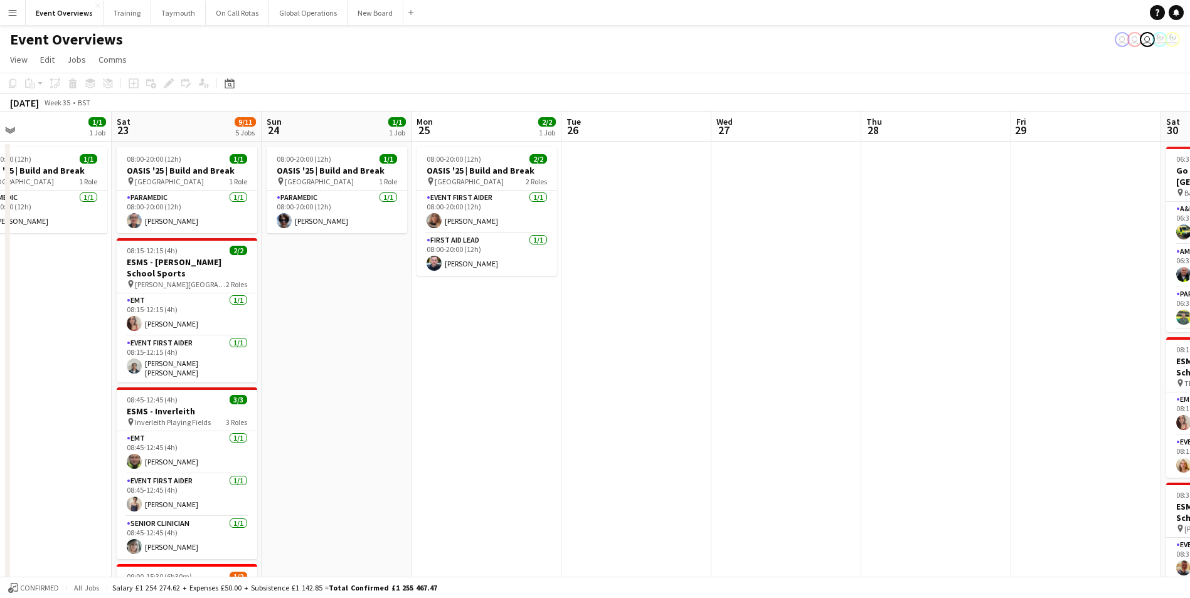
drag, startPoint x: 235, startPoint y: 460, endPoint x: 741, endPoint y: 426, distance: 507.3
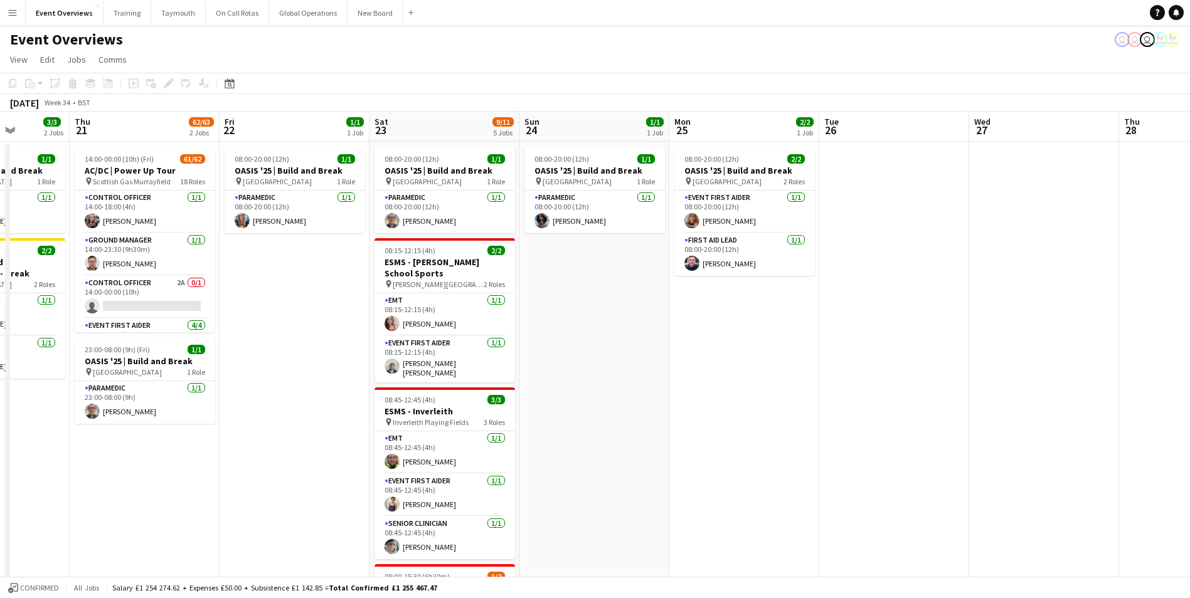
drag, startPoint x: 489, startPoint y: 442, endPoint x: 1059, endPoint y: 416, distance: 570.0
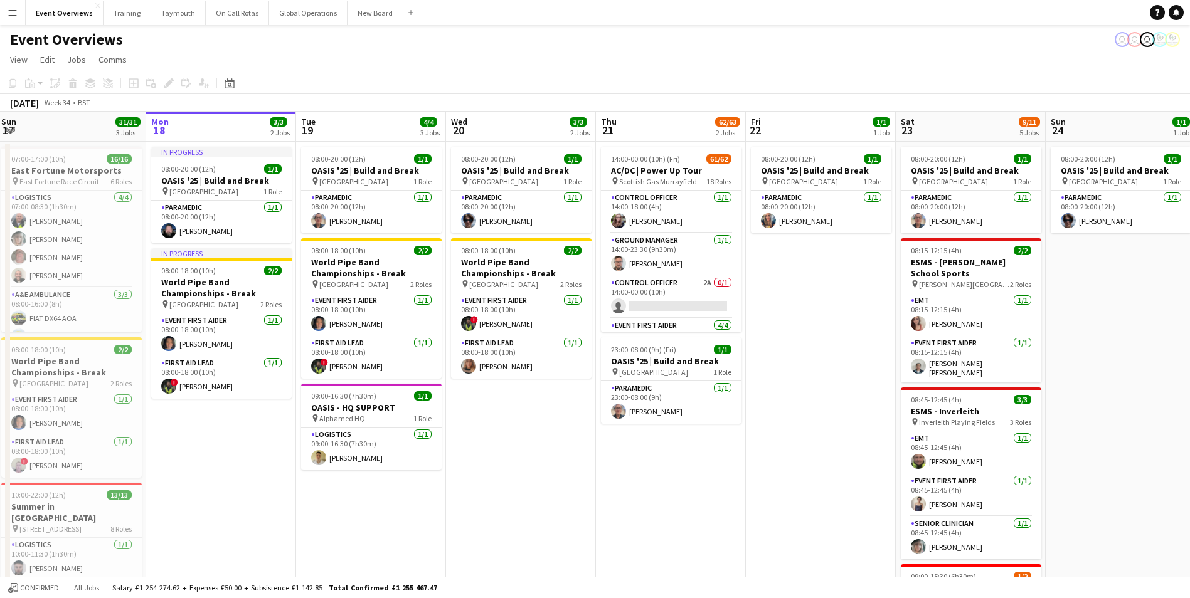
scroll to position [0, 297]
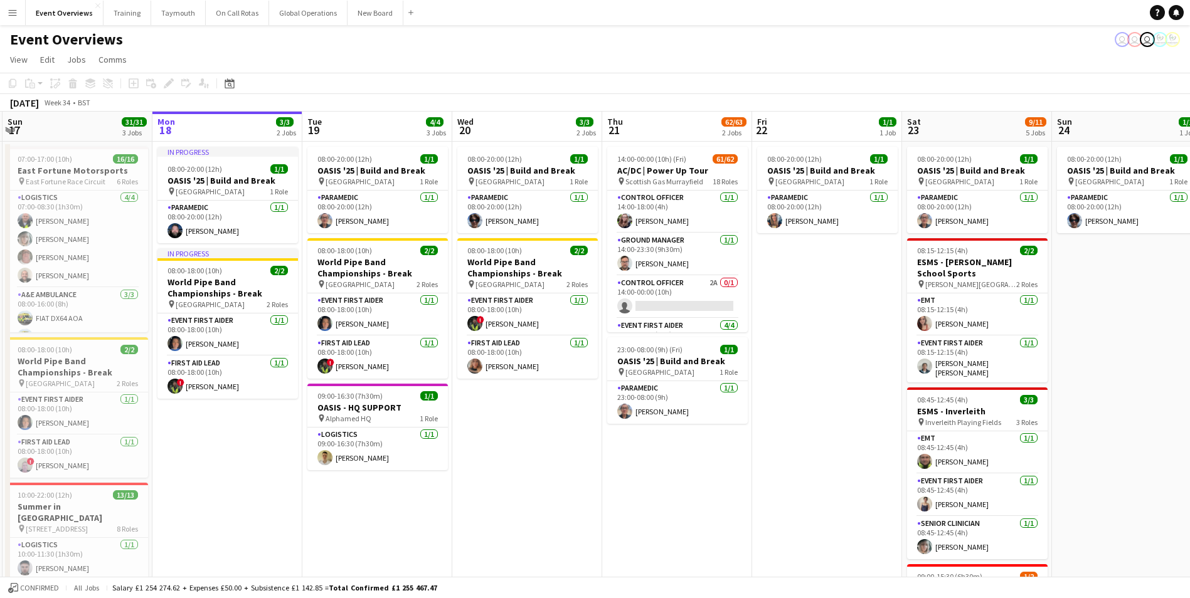
drag, startPoint x: 494, startPoint y: 510, endPoint x: 711, endPoint y: 499, distance: 217.9
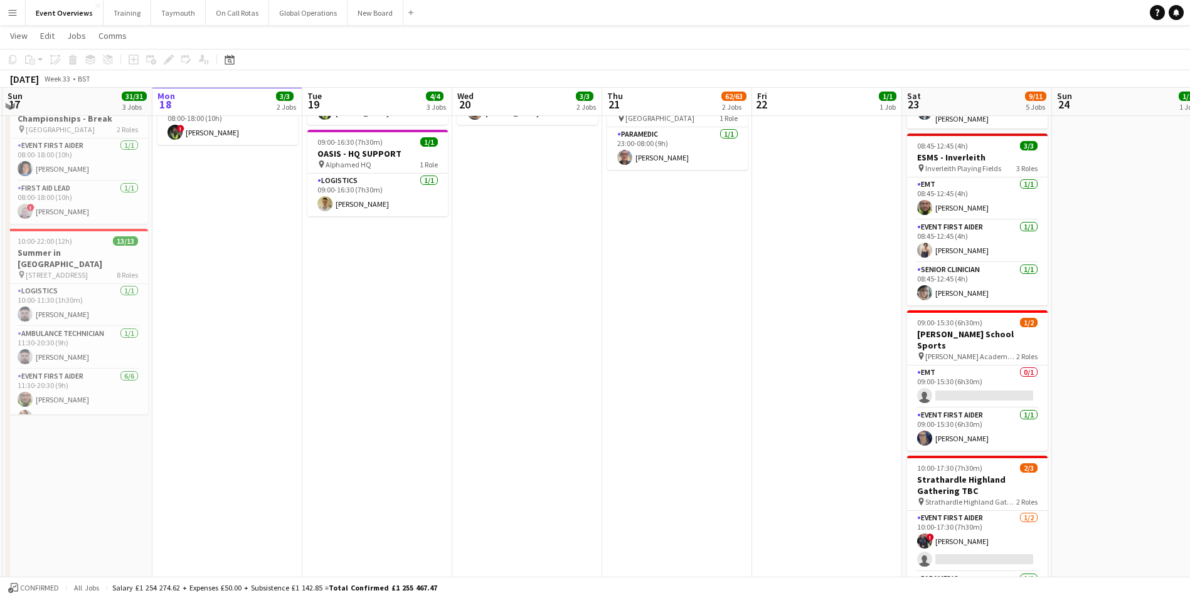
scroll to position [251, 0]
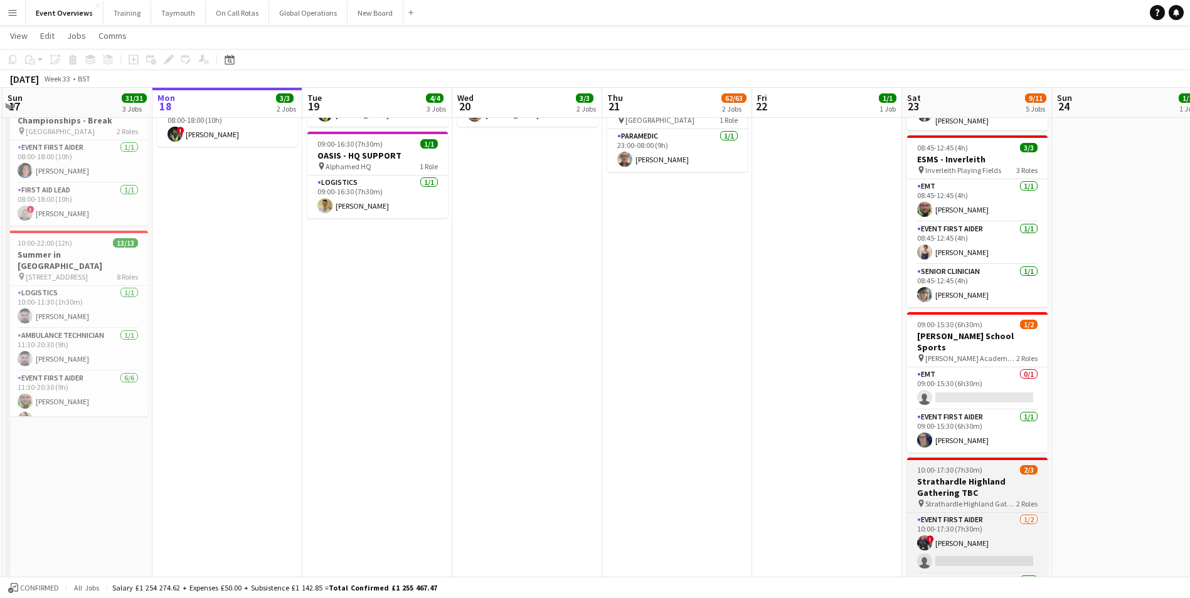
click at [933, 476] on h3 "Strathardle Highland Gathering TBC" at bounding box center [977, 487] width 140 height 23
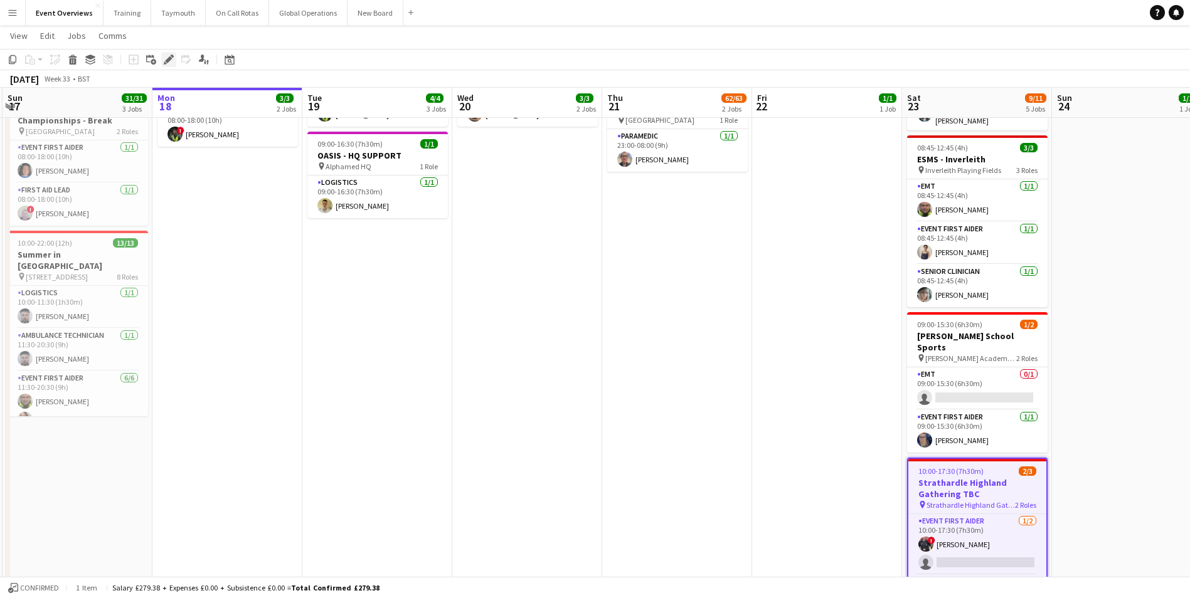
click at [166, 60] on icon "Edit" at bounding box center [169, 60] width 10 height 10
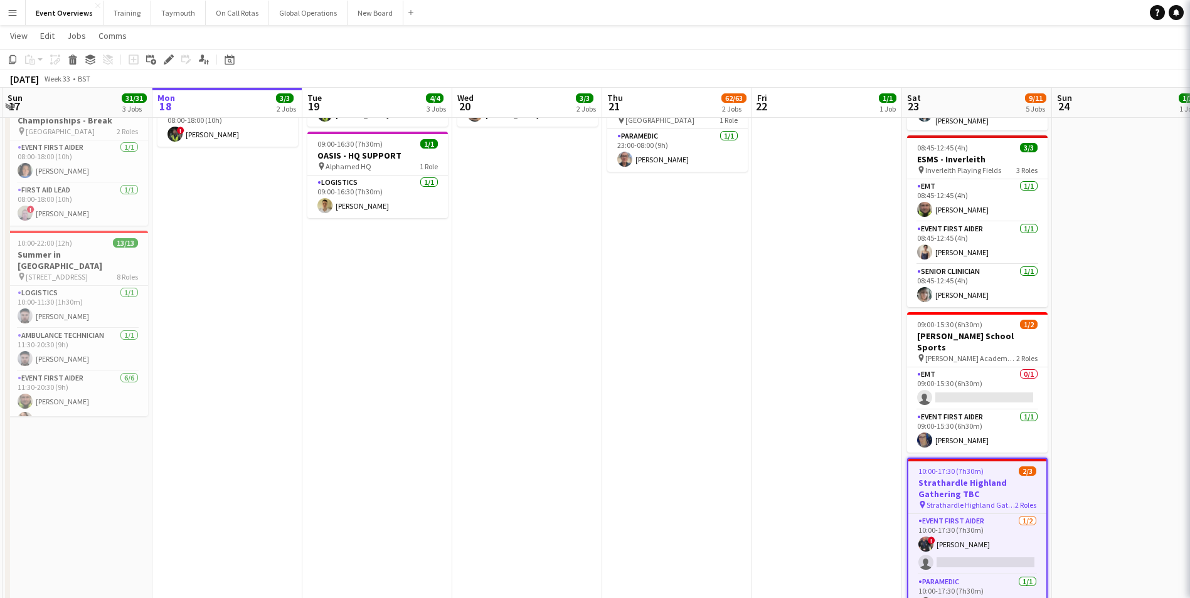
type input "**********"
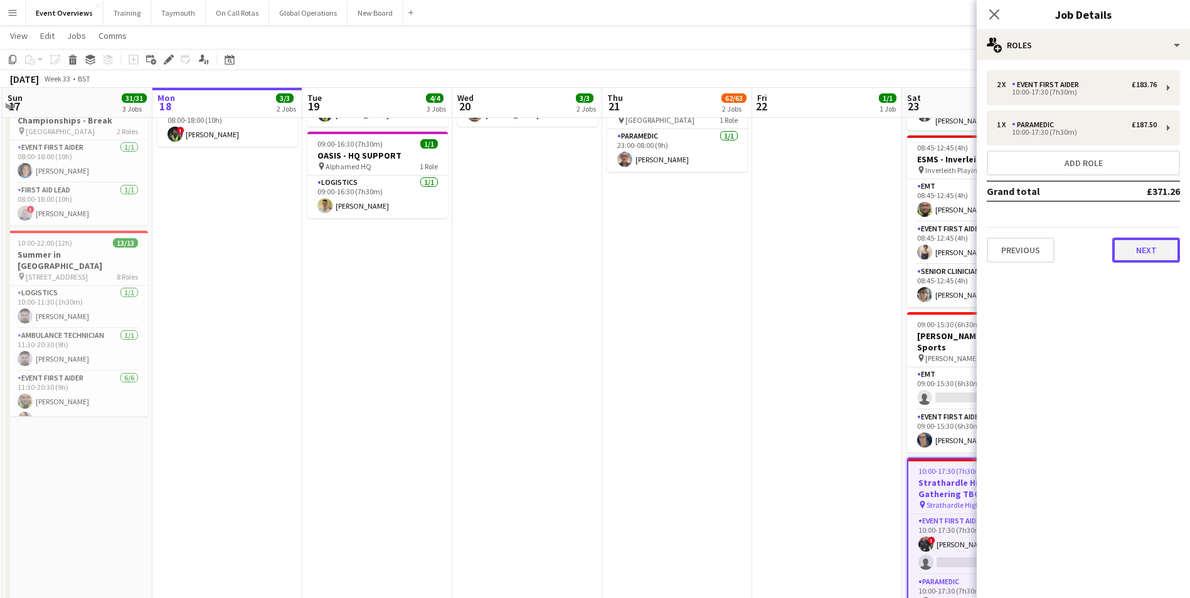
click at [1126, 258] on button "Next" at bounding box center [1146, 250] width 68 height 25
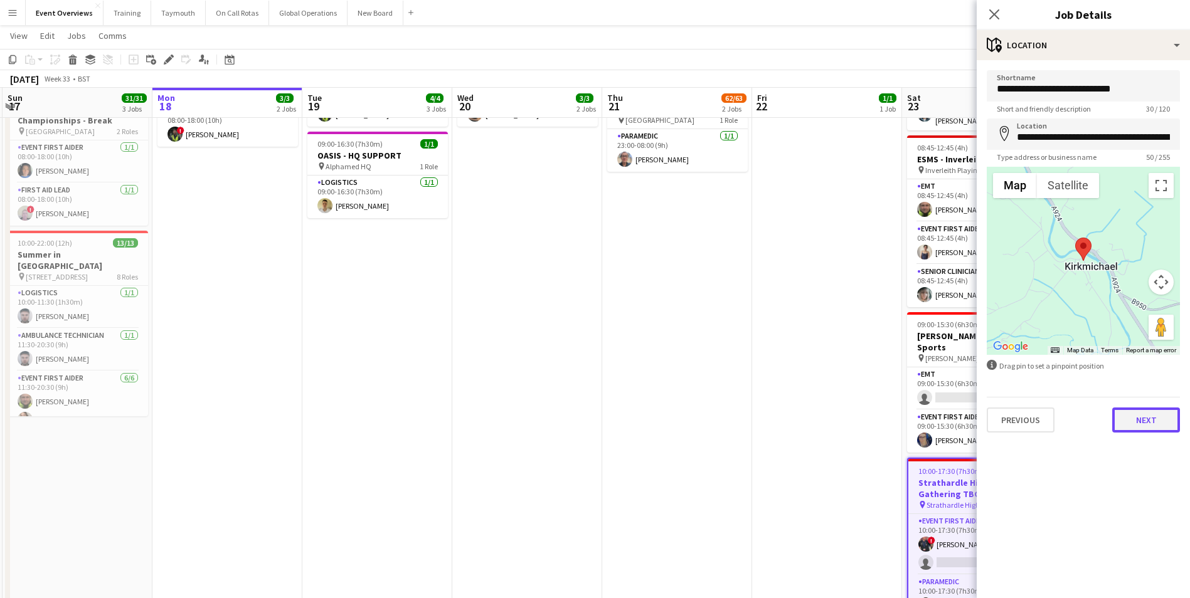
click at [1148, 425] on button "Next" at bounding box center [1146, 420] width 68 height 25
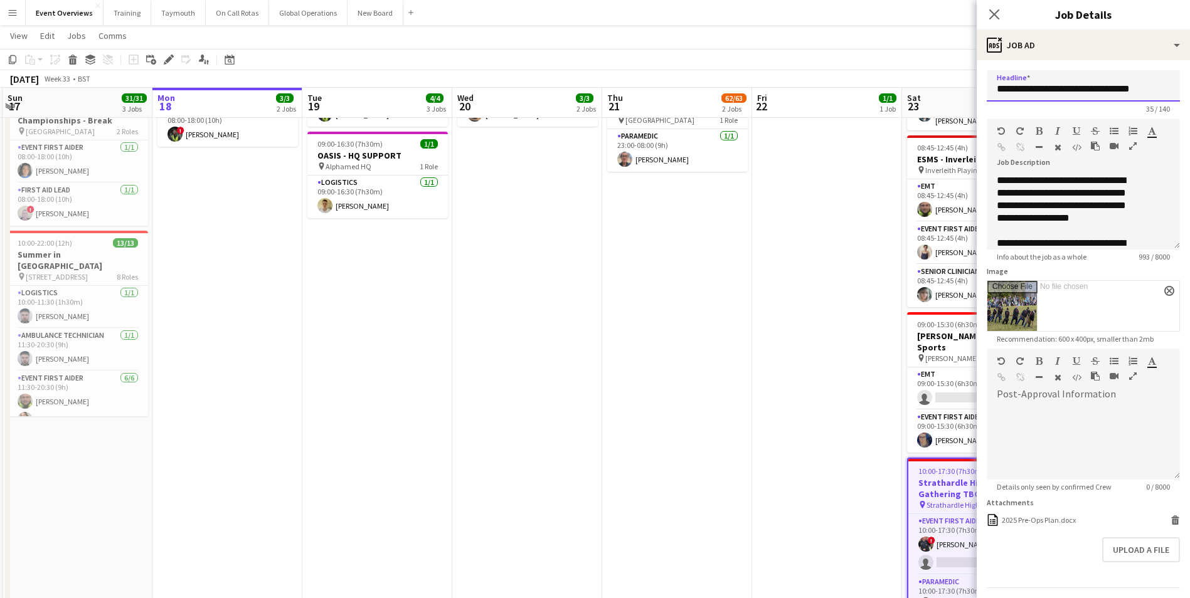
click at [1024, 94] on input "**********" at bounding box center [1083, 85] width 193 height 31
click at [613, 386] on app-date-cell "14:00-00:00 (10h) (Fri) 61/62 AC/DC | Power Up Tour pin Scottish Gas Murrayfiel…" at bounding box center [677, 489] width 150 height 1199
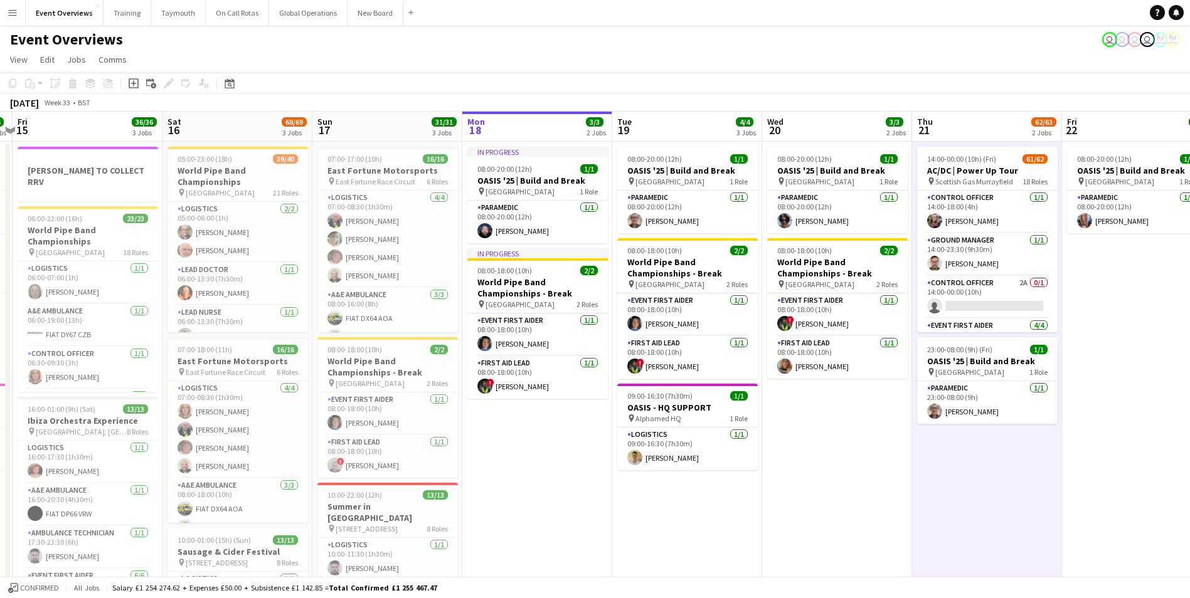
scroll to position [0, 276]
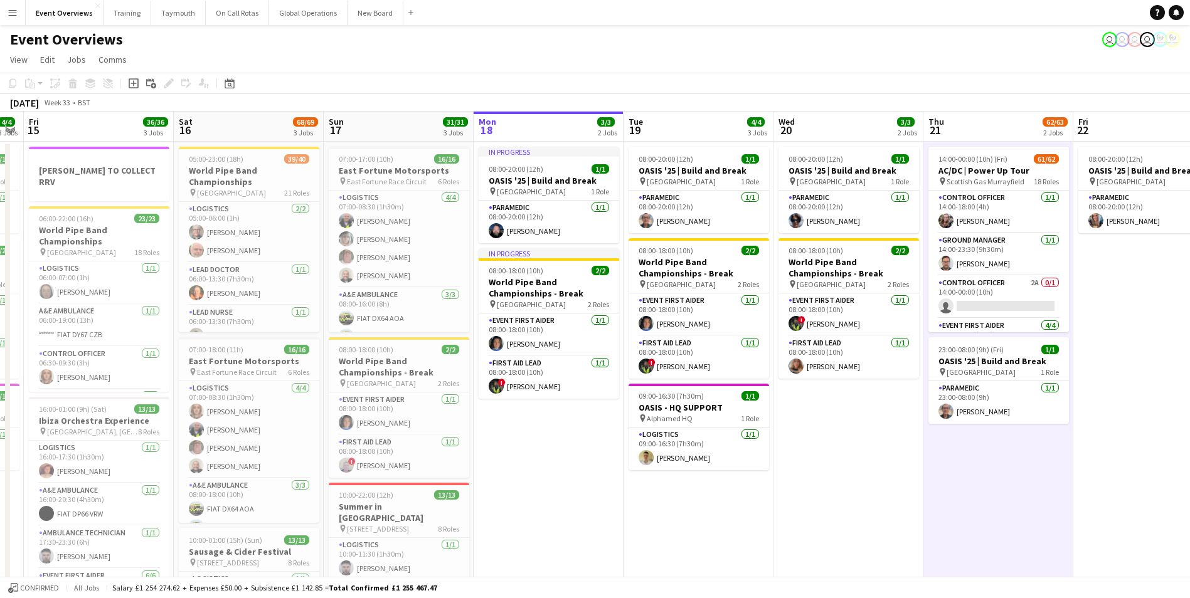
drag, startPoint x: 501, startPoint y: 457, endPoint x: 822, endPoint y: 438, distance: 321.7
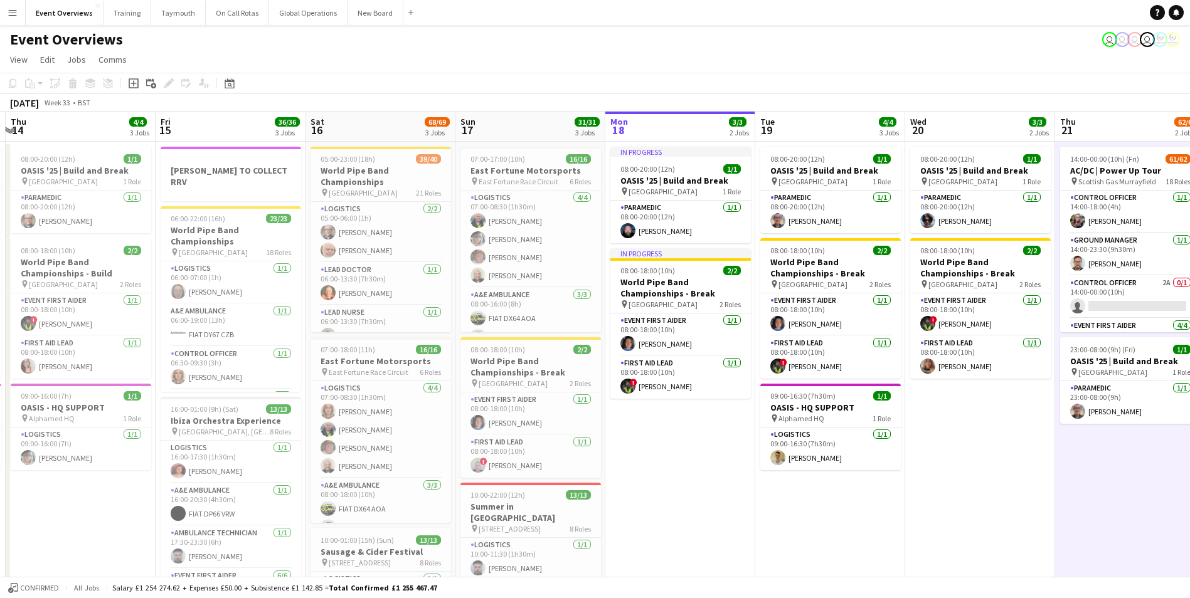
scroll to position [0, 257]
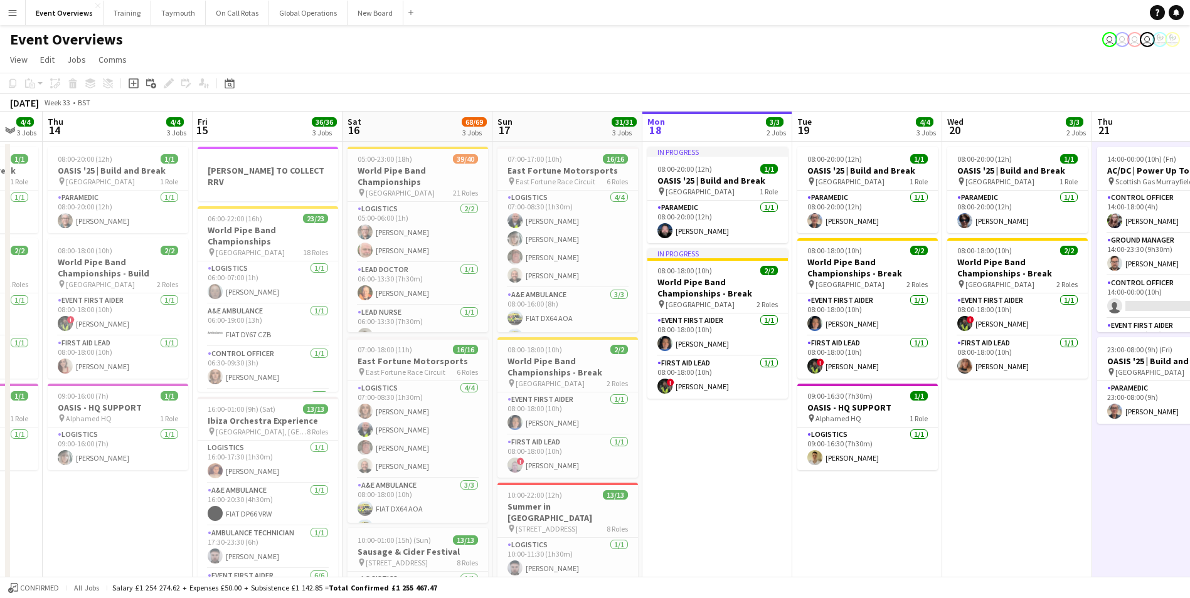
drag, startPoint x: 652, startPoint y: 502, endPoint x: 701, endPoint y: 501, distance: 48.9
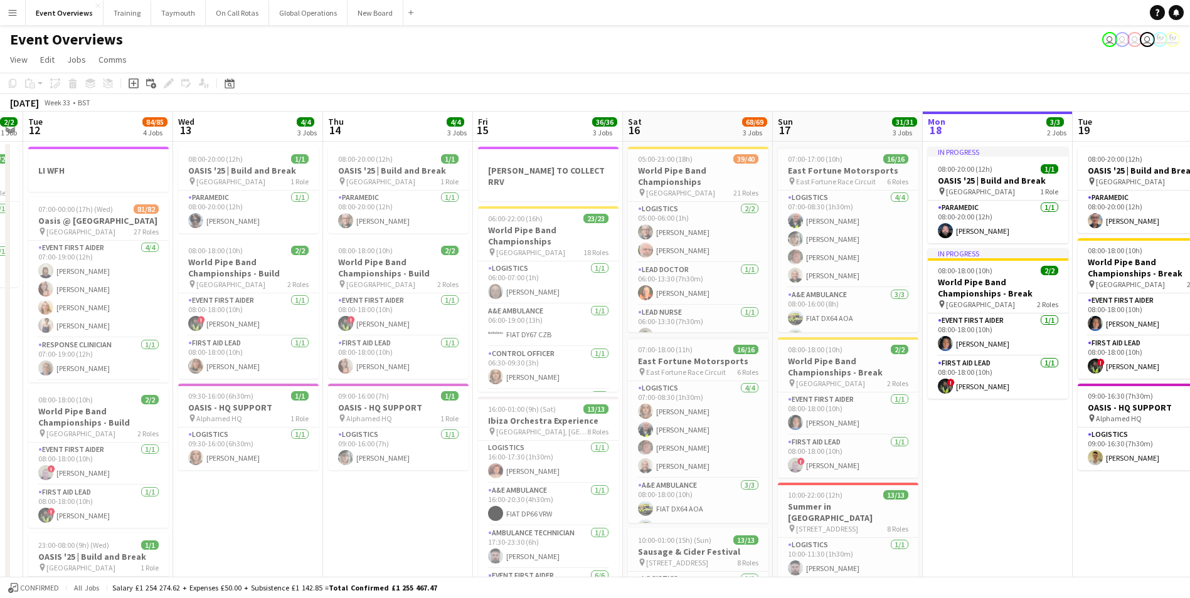
scroll to position [0, 396]
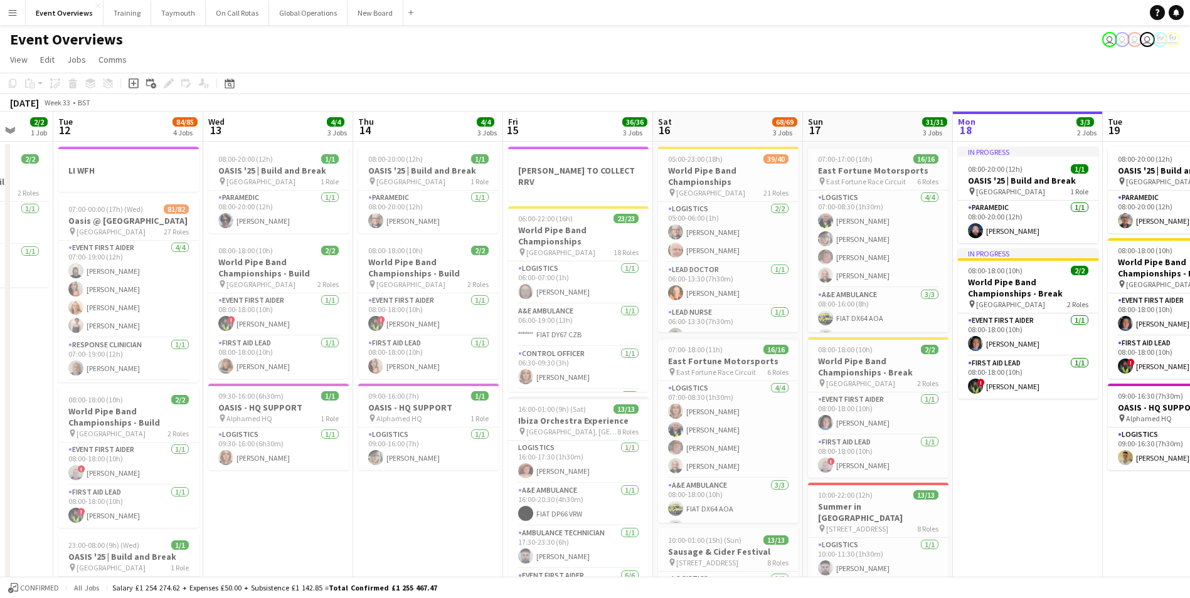
drag, startPoint x: 101, startPoint y: 531, endPoint x: 411, endPoint y: 538, distance: 310.5
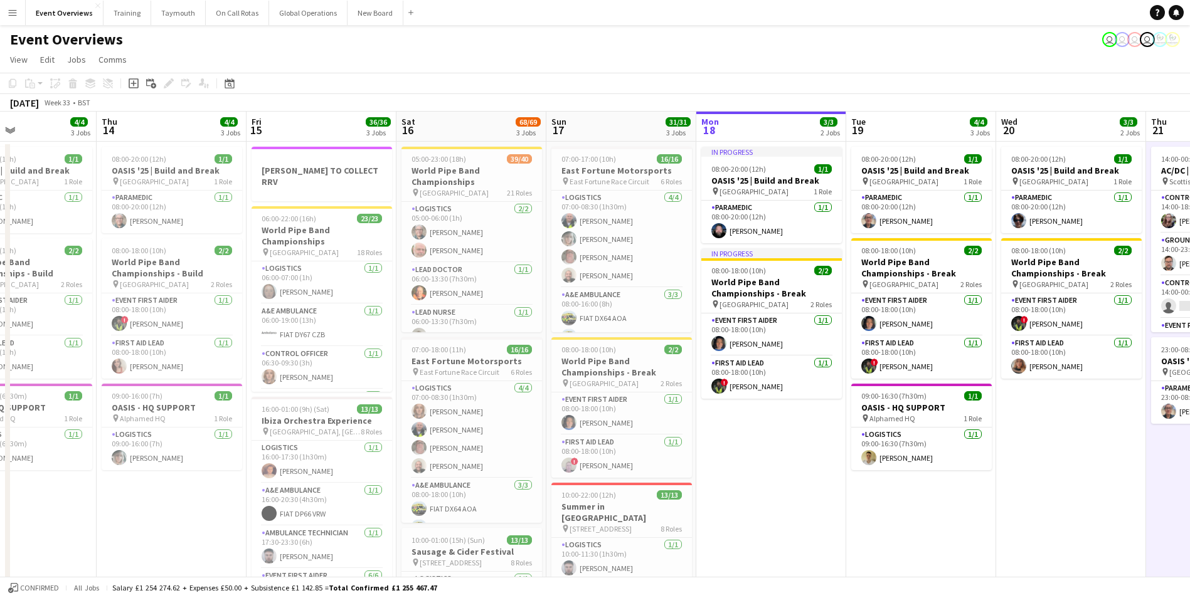
drag, startPoint x: 411, startPoint y: 538, endPoint x: 132, endPoint y: 536, distance: 279.1
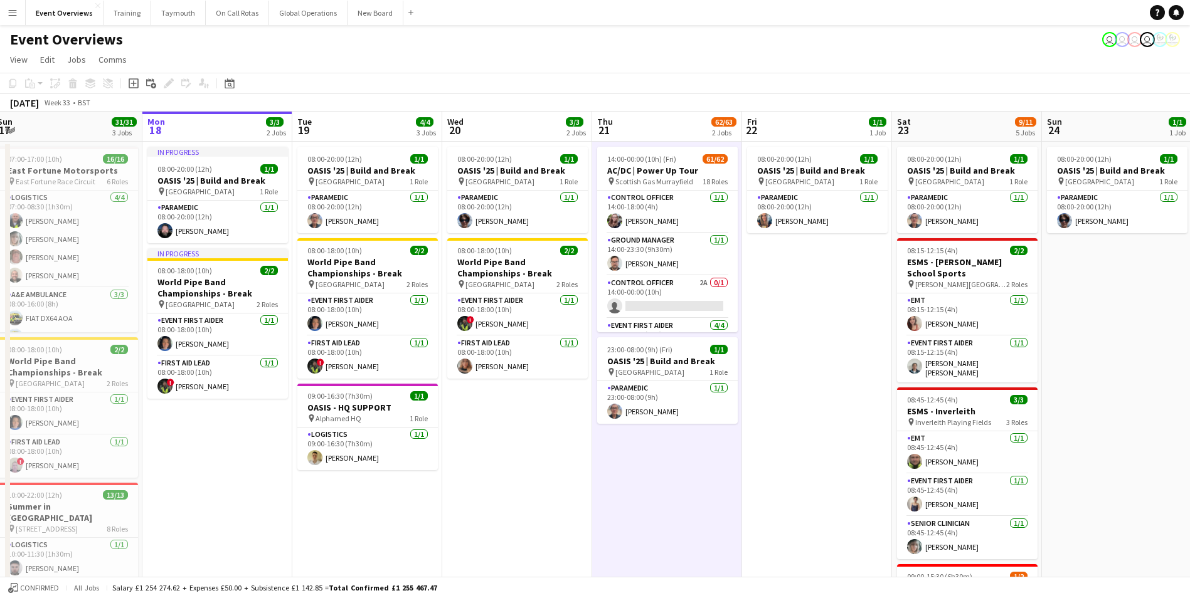
drag, startPoint x: 746, startPoint y: 512, endPoint x: 268, endPoint y: 526, distance: 478.8
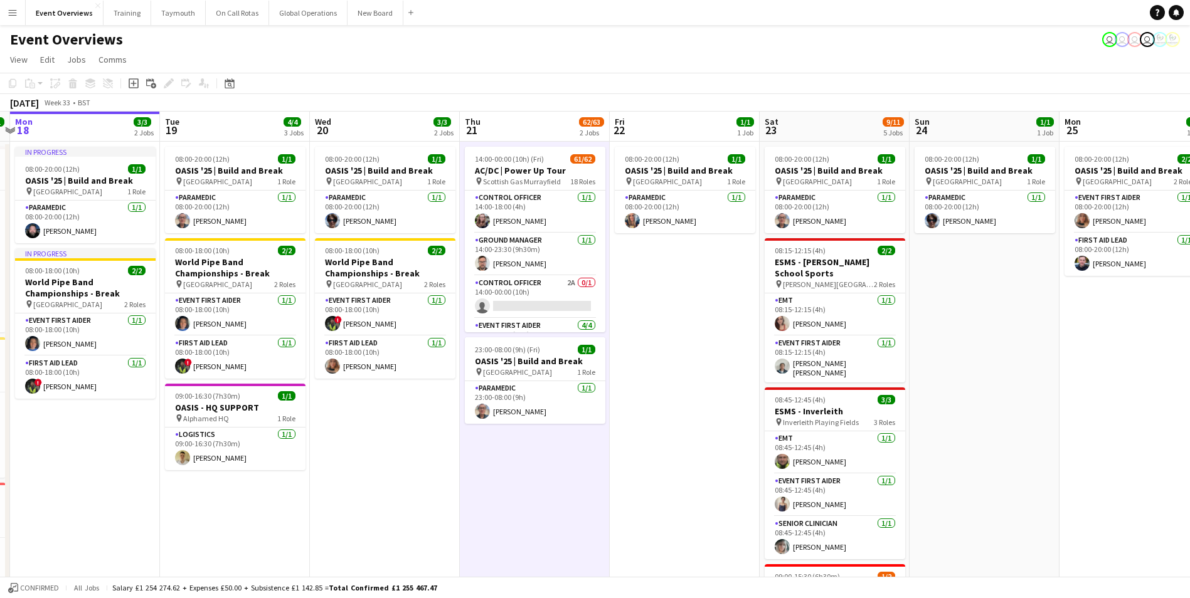
scroll to position [0, 401]
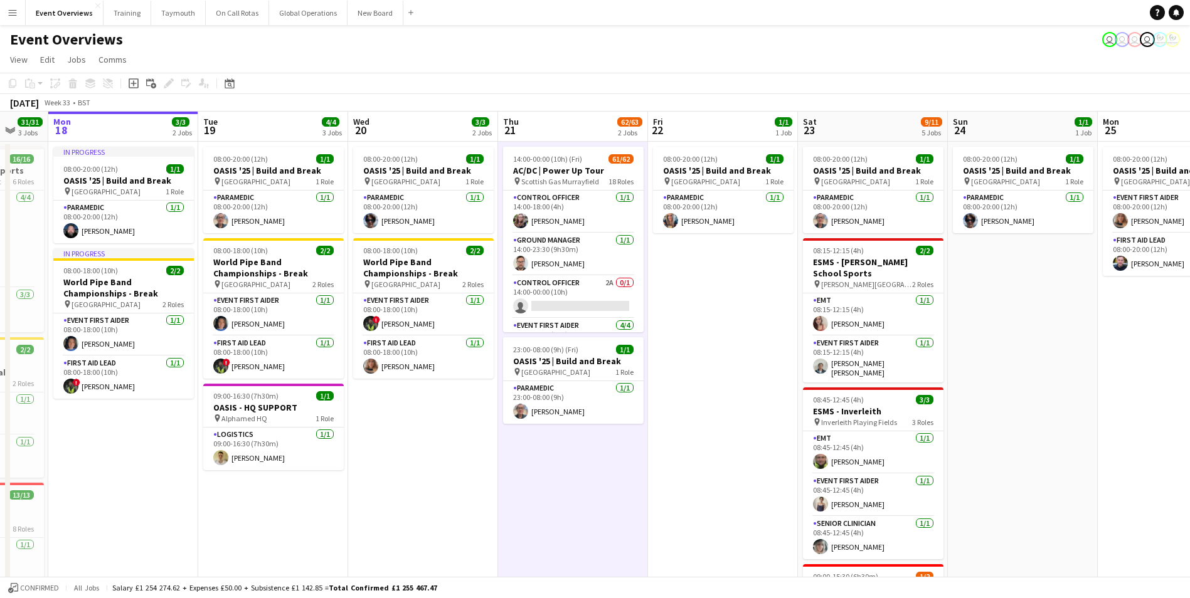
drag, startPoint x: 536, startPoint y: 513, endPoint x: 292, endPoint y: 521, distance: 244.1
